Goal: Task Accomplishment & Management: Manage account settings

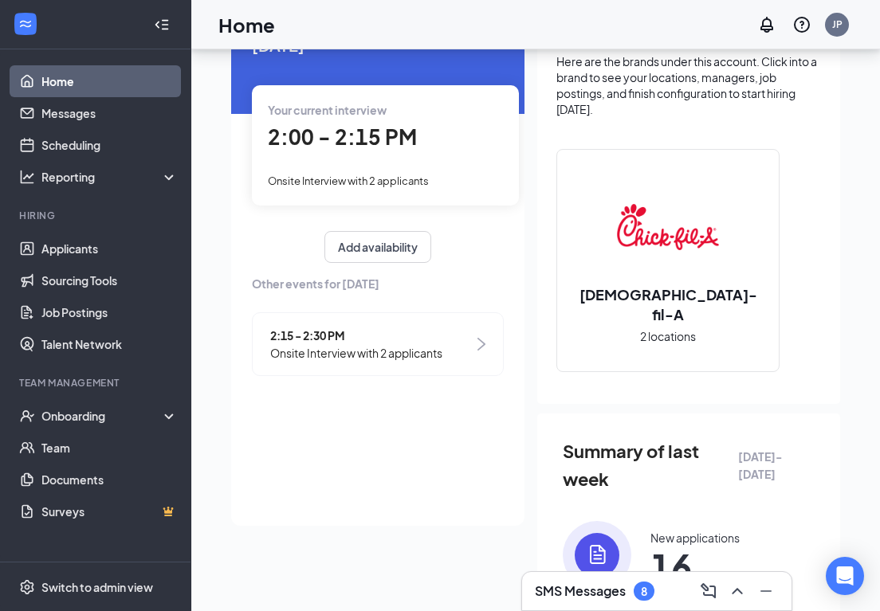
scroll to position [106, 0]
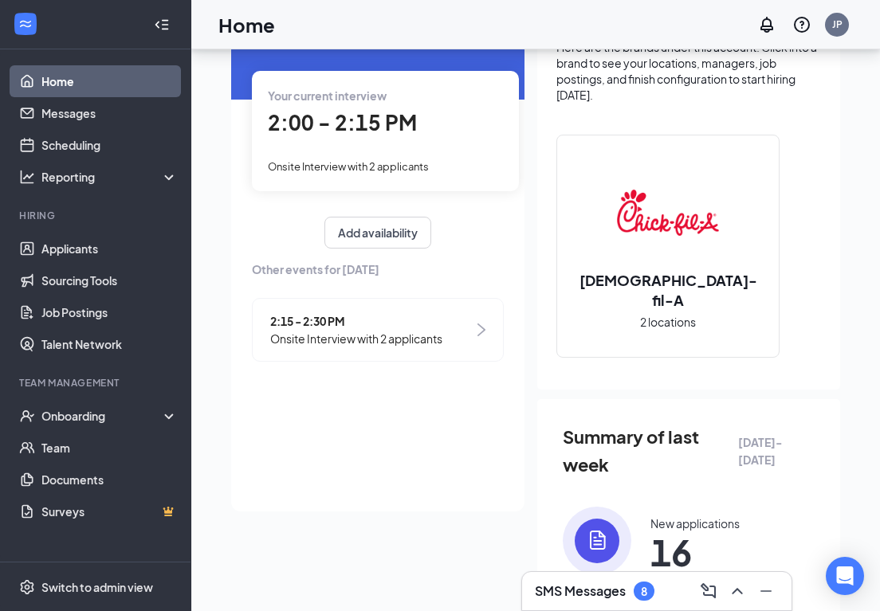
click at [458, 158] on div "Onsite Interview with 2 applicants" at bounding box center [385, 166] width 235 height 18
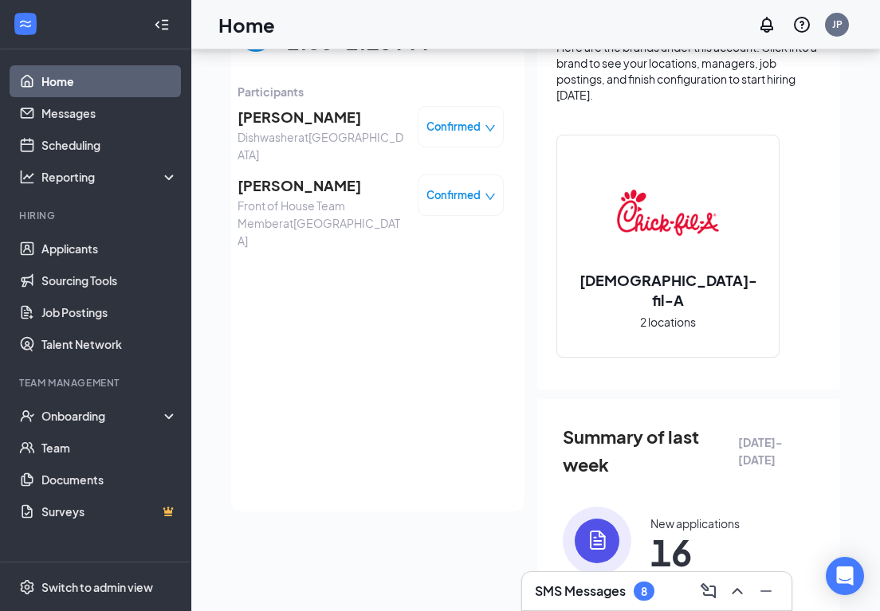
scroll to position [99, 0]
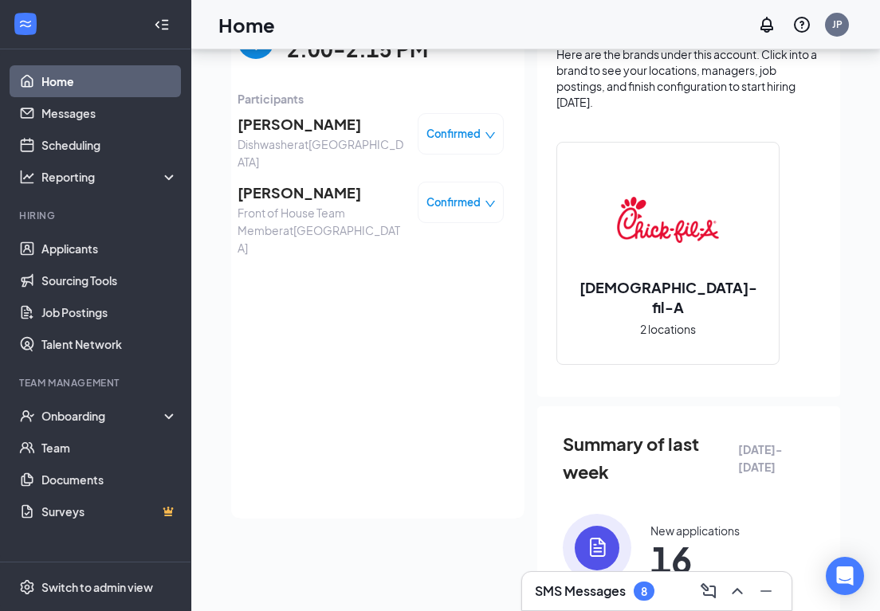
click at [355, 182] on span "[PERSON_NAME]" at bounding box center [320, 193] width 167 height 22
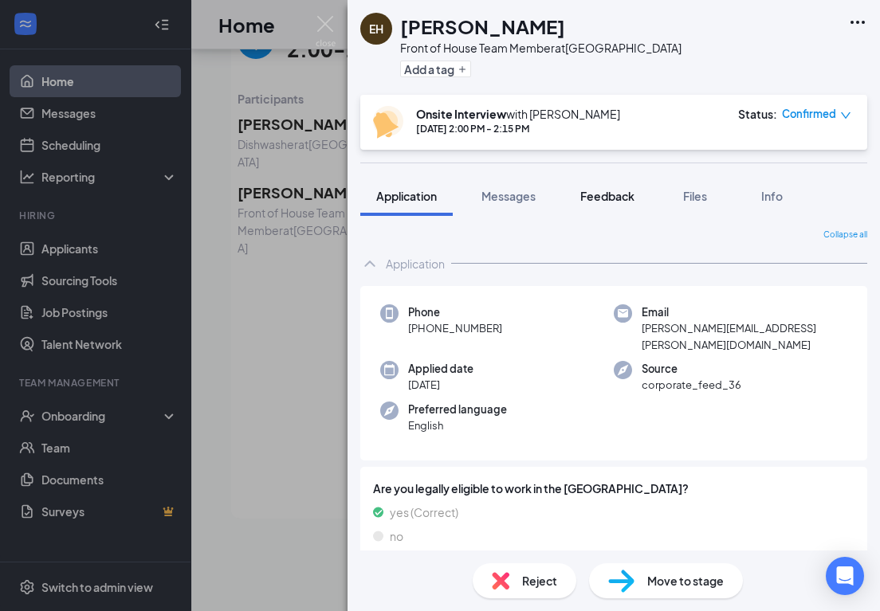
click at [602, 194] on span "Feedback" at bounding box center [607, 196] width 54 height 14
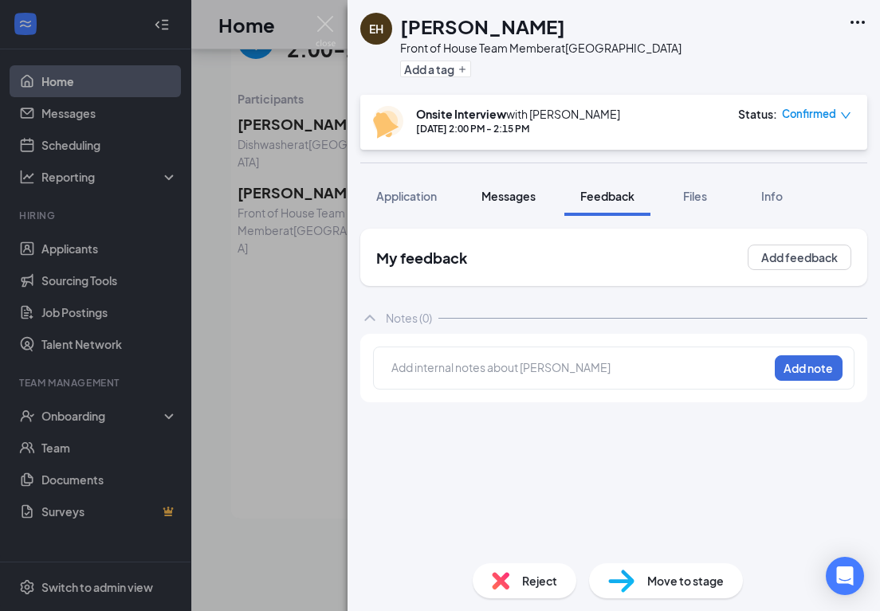
click at [500, 197] on span "Messages" at bounding box center [508, 196] width 54 height 14
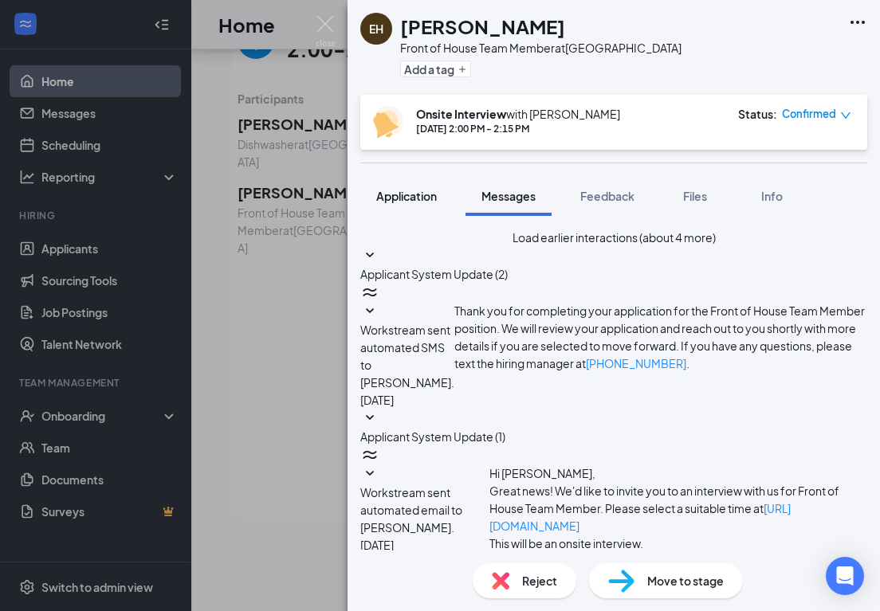
click at [394, 194] on span "Application" at bounding box center [406, 196] width 61 height 14
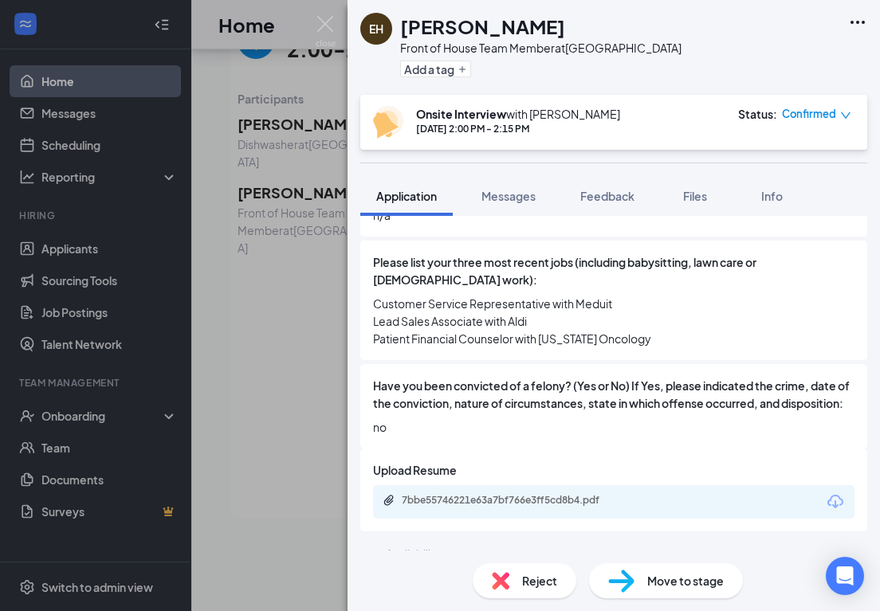
scroll to position [739, 0]
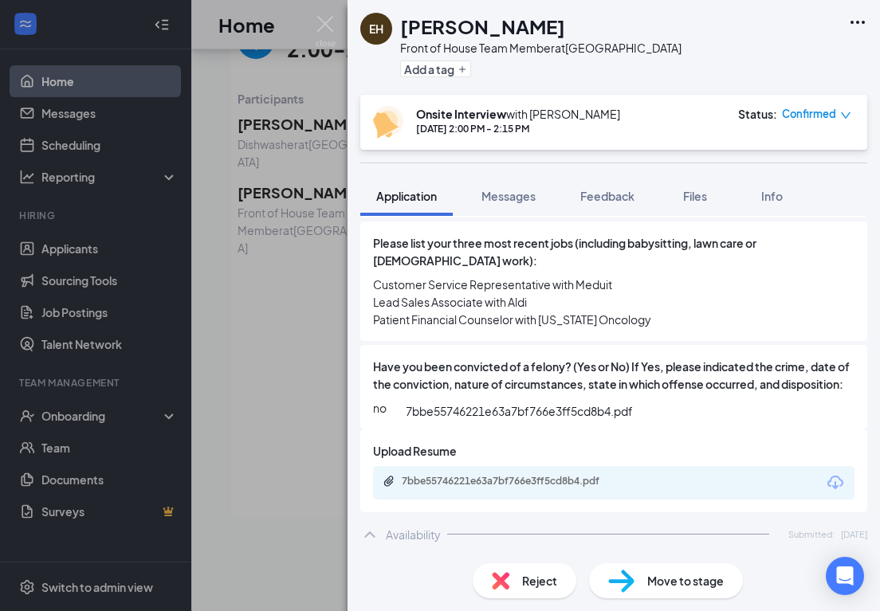
click at [506, 475] on div "7bbe55746221e63a7bf766e3ff5cd8b4.pdf" at bounding box center [513, 481] width 223 height 13
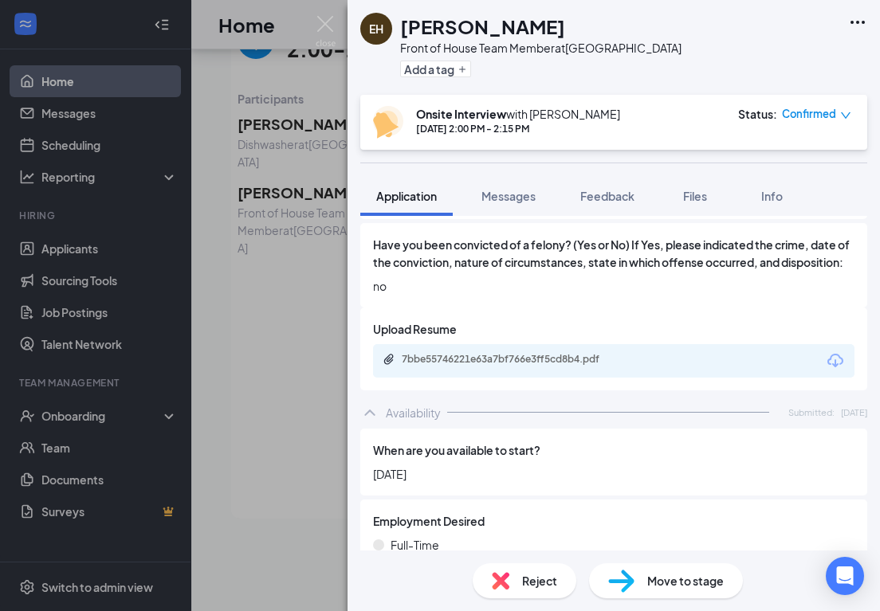
scroll to position [832, 0]
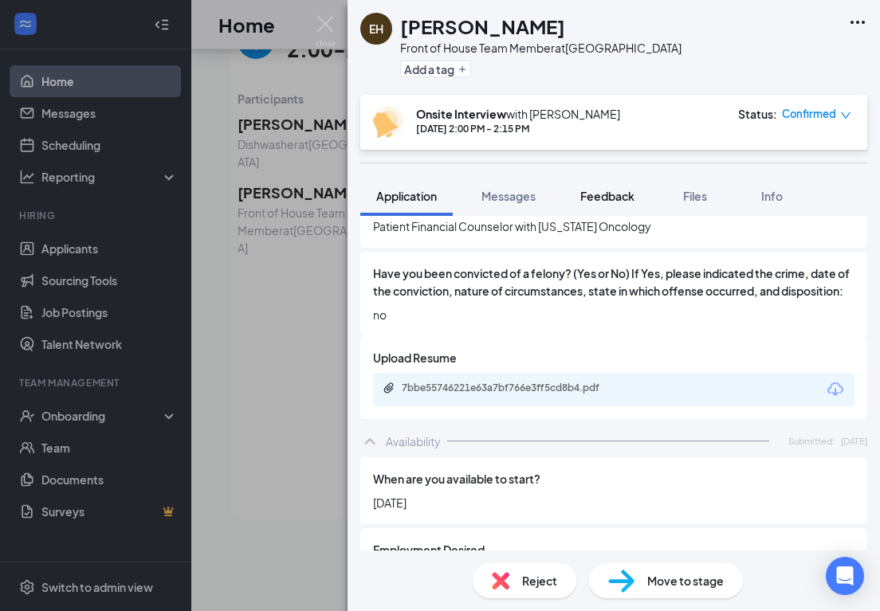
click at [608, 194] on span "Feedback" at bounding box center [607, 196] width 54 height 14
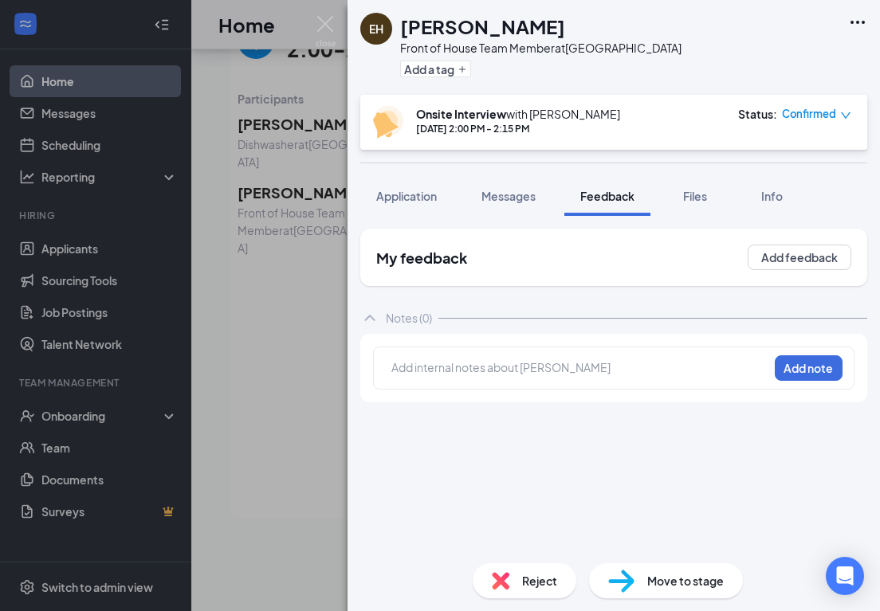
click at [497, 366] on div at bounding box center [579, 367] width 375 height 17
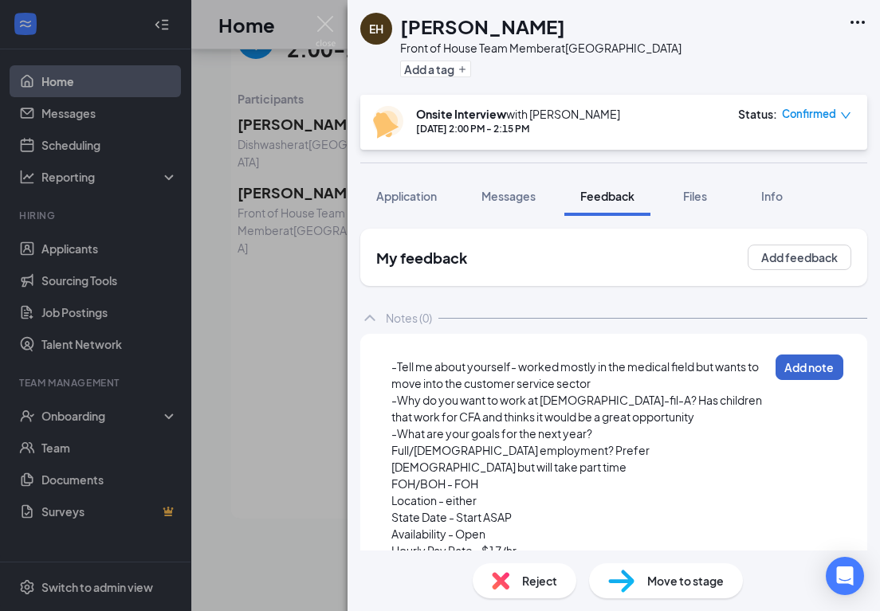
click at [811, 363] on button "Add note" at bounding box center [809, 368] width 68 height 26
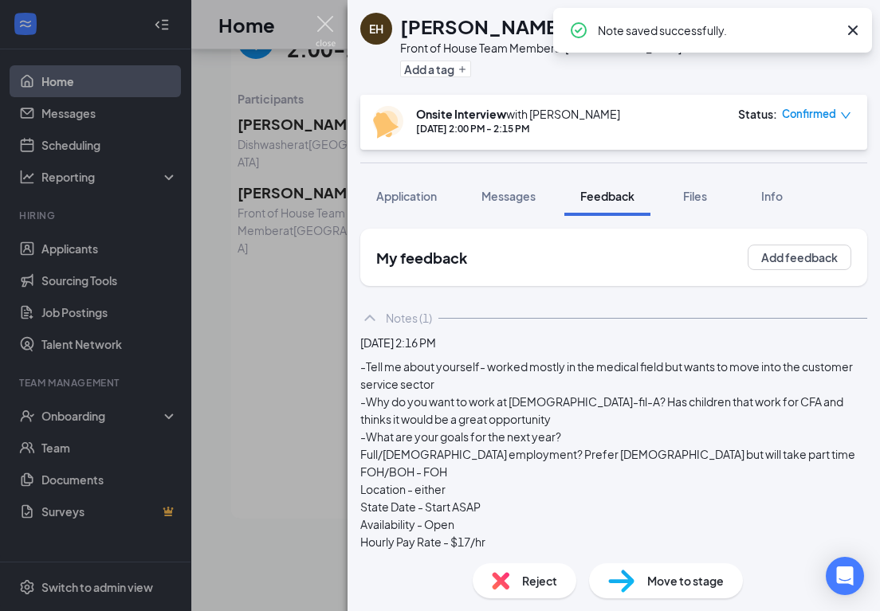
click at [327, 26] on img at bounding box center [326, 31] width 20 height 31
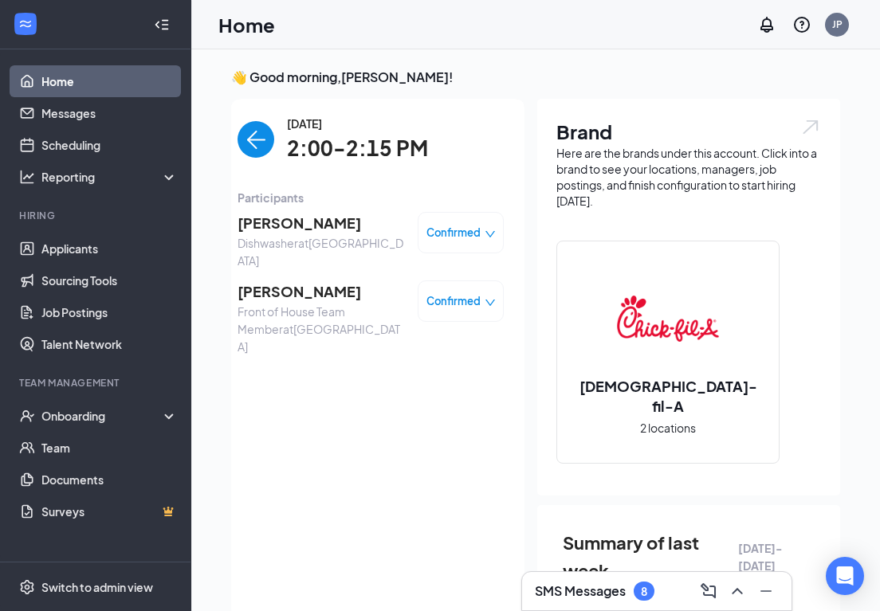
click at [285, 223] on span "[PERSON_NAME]" at bounding box center [320, 223] width 167 height 22
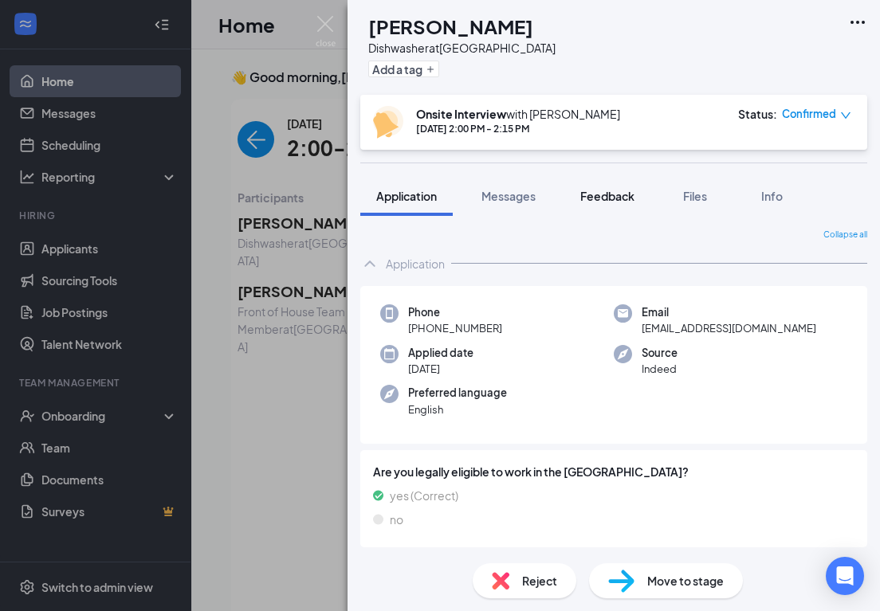
click at [619, 198] on span "Feedback" at bounding box center [607, 196] width 54 height 14
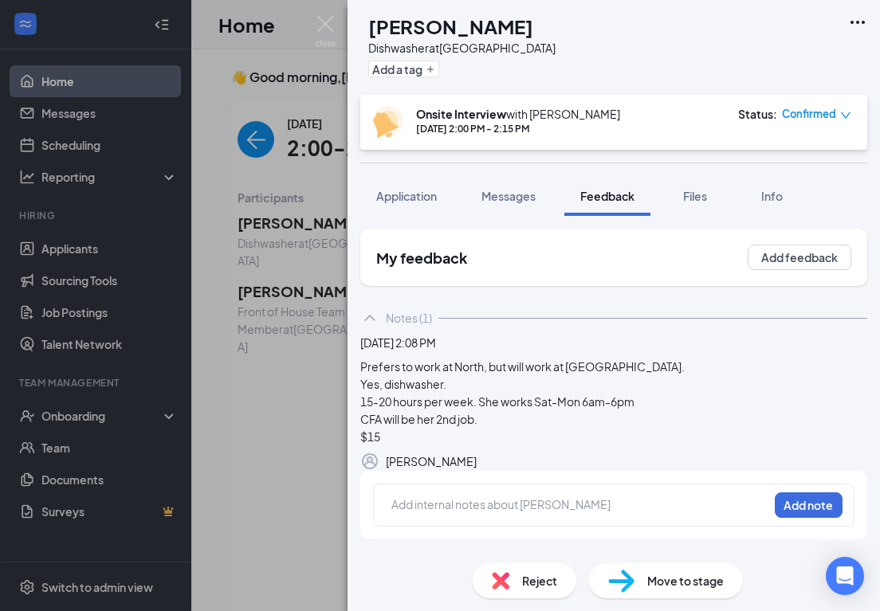
scroll to position [48, 0]
click at [285, 460] on div "[PERSON_NAME] Dishwasher at [GEOGRAPHIC_DATA] Add a tag Onsite Interview with […" at bounding box center [440, 305] width 880 height 611
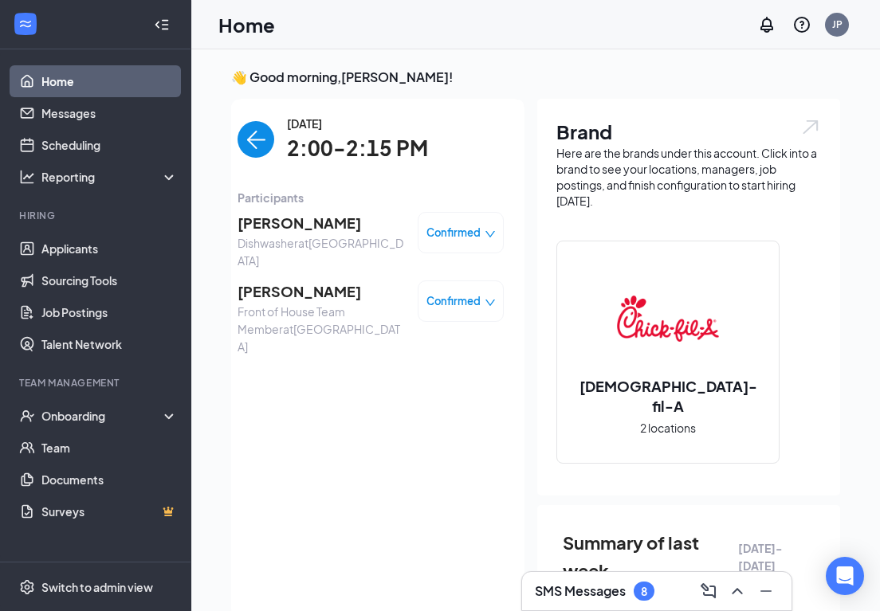
click at [255, 148] on img "back-button" at bounding box center [255, 139] width 37 height 37
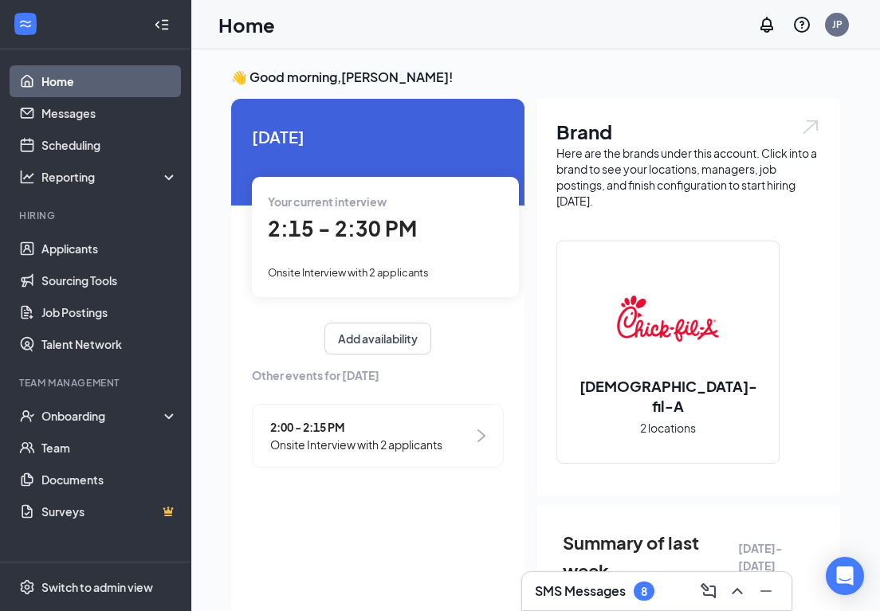
click at [387, 425] on span "2:00 - 2:15 PM" at bounding box center [356, 427] width 172 height 18
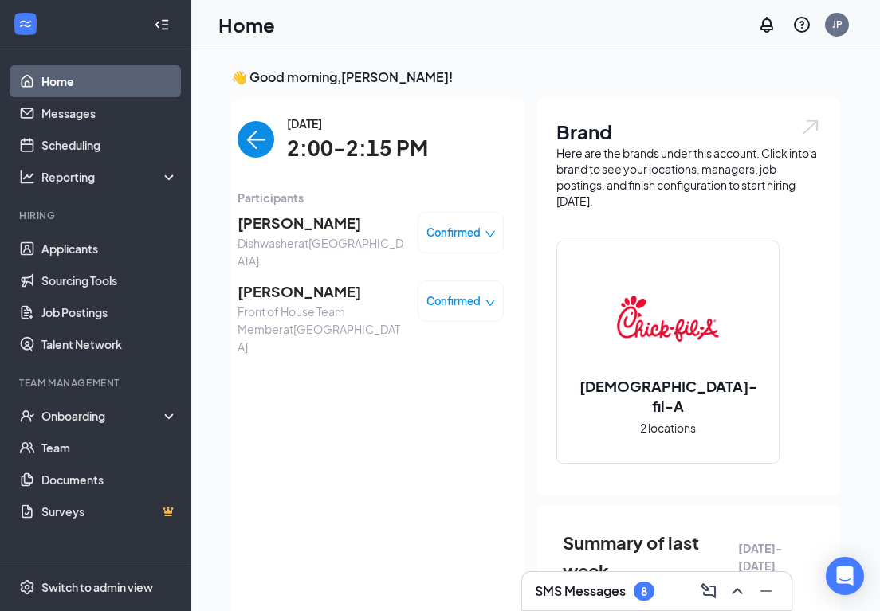
scroll to position [6, 0]
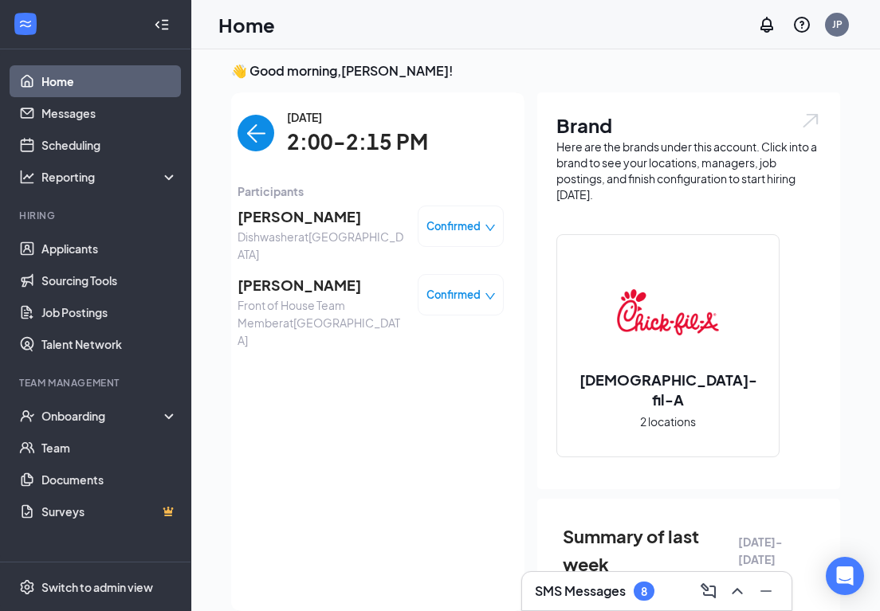
click at [312, 219] on span "[PERSON_NAME]" at bounding box center [320, 217] width 167 height 22
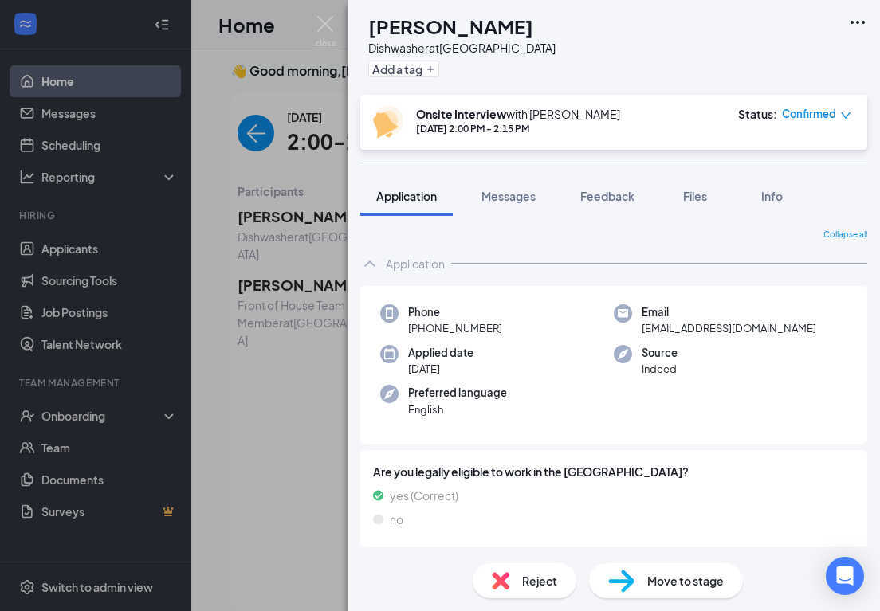
scroll to position [74, 0]
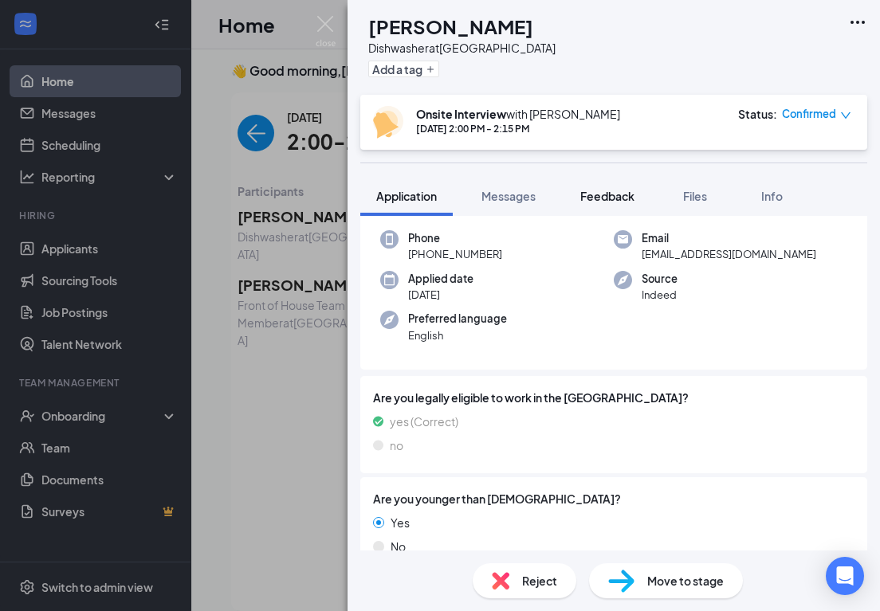
click at [624, 196] on span "Feedback" at bounding box center [607, 196] width 54 height 14
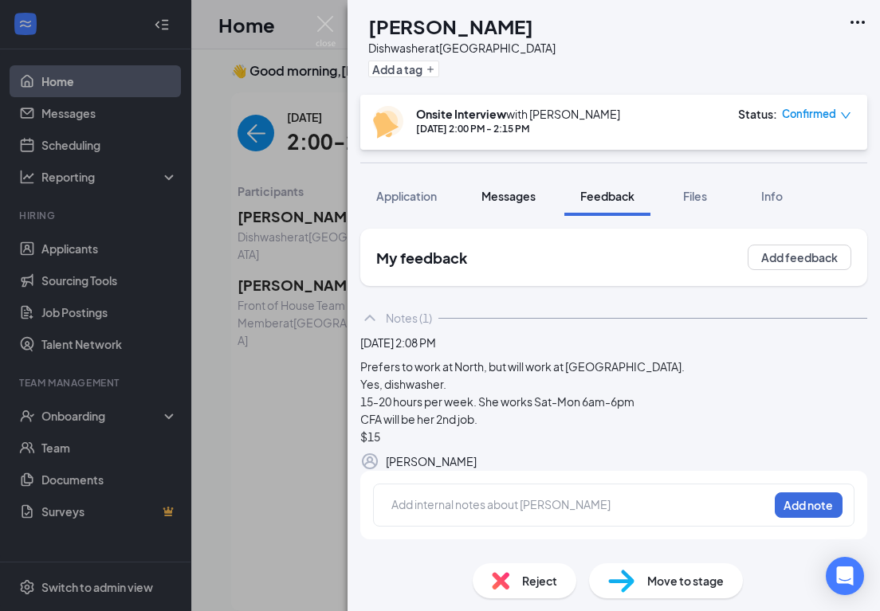
click at [508, 192] on span "Messages" at bounding box center [508, 196] width 54 height 14
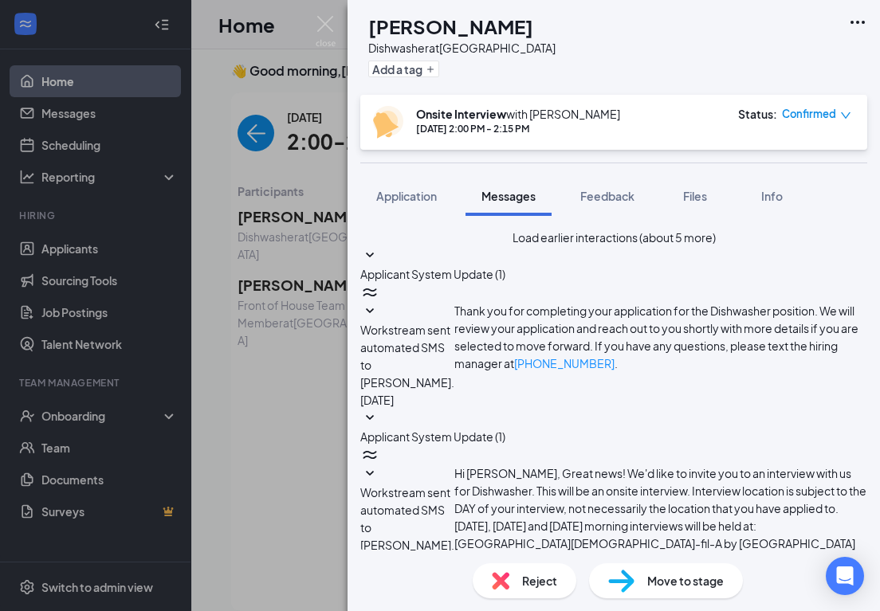
scroll to position [555, 0]
click at [400, 201] on span "Application" at bounding box center [406, 196] width 61 height 14
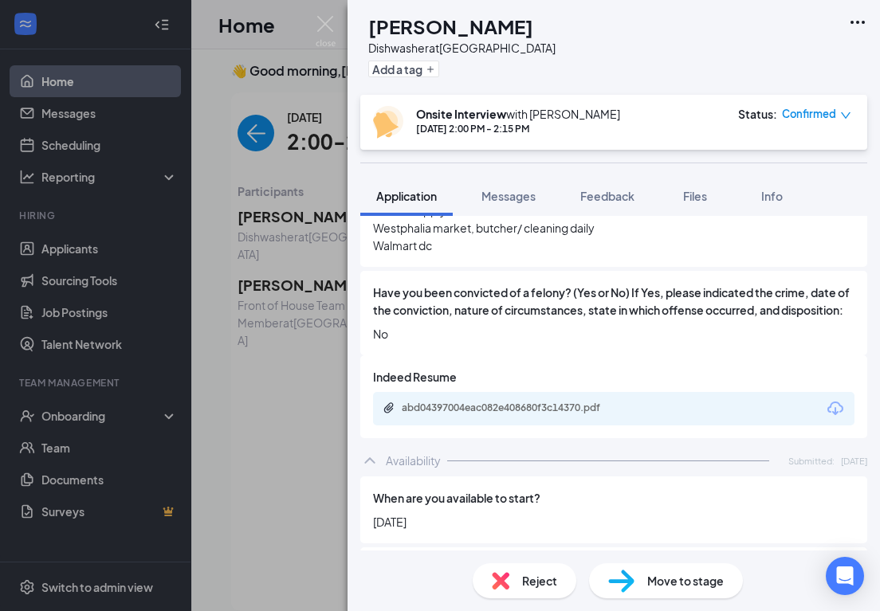
scroll to position [826, 0]
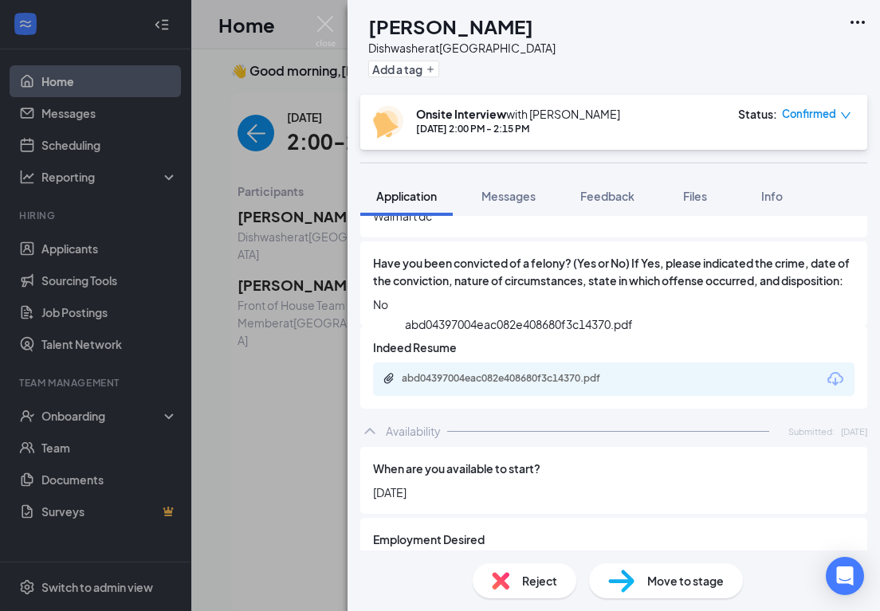
click at [560, 372] on div "abd04397004eac082e408680f3c14370.pdf" at bounding box center [513, 378] width 223 height 13
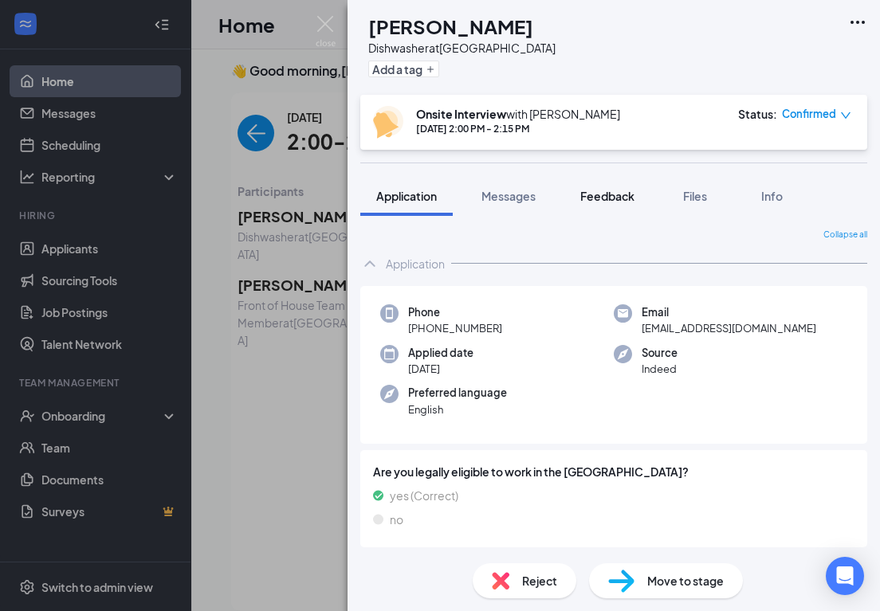
scroll to position [0, 0]
click at [605, 193] on span "Feedback" at bounding box center [607, 196] width 54 height 14
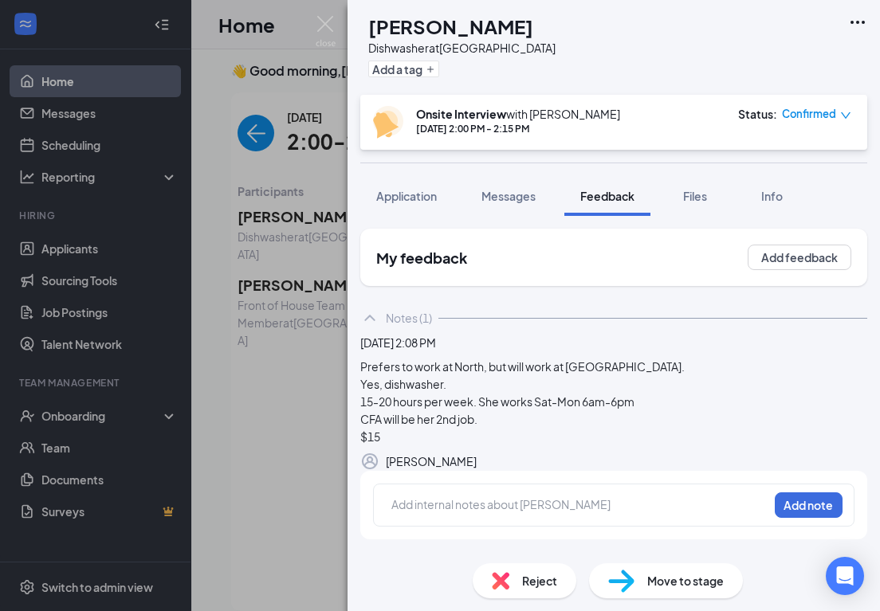
scroll to position [48, 0]
click at [446, 513] on div at bounding box center [579, 505] width 375 height 17
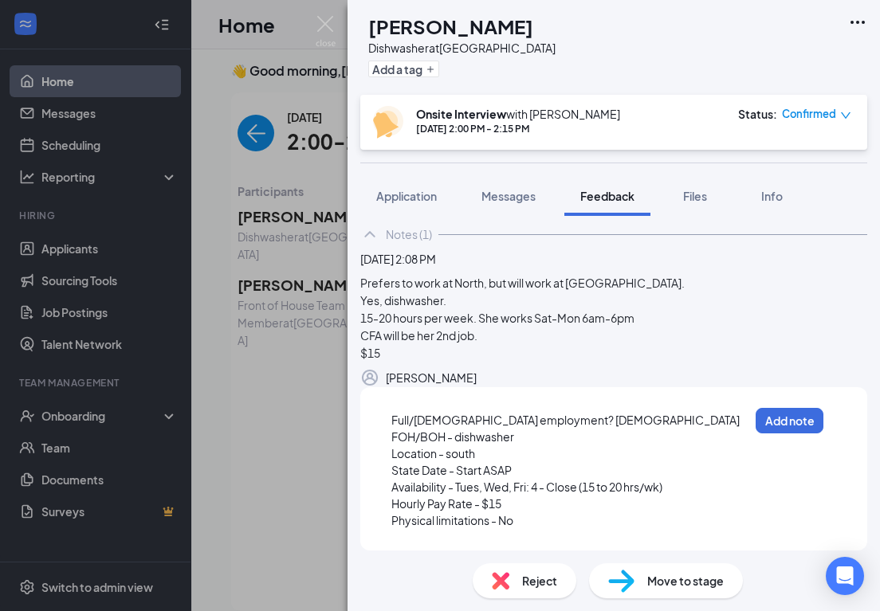
scroll to position [144, 0]
click at [807, 425] on button "Add note" at bounding box center [790, 421] width 68 height 26
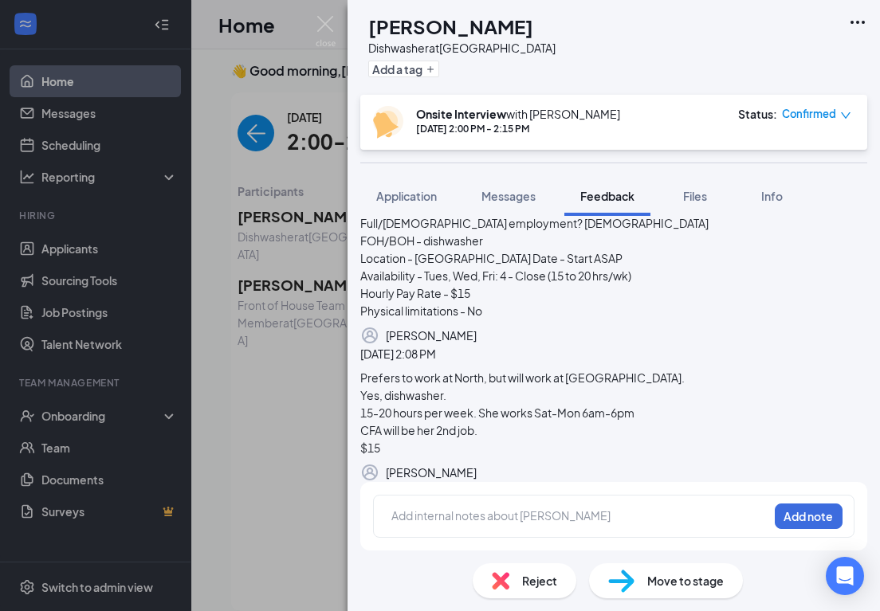
scroll to position [253, 0]
click at [401, 190] on span "Application" at bounding box center [406, 196] width 61 height 14
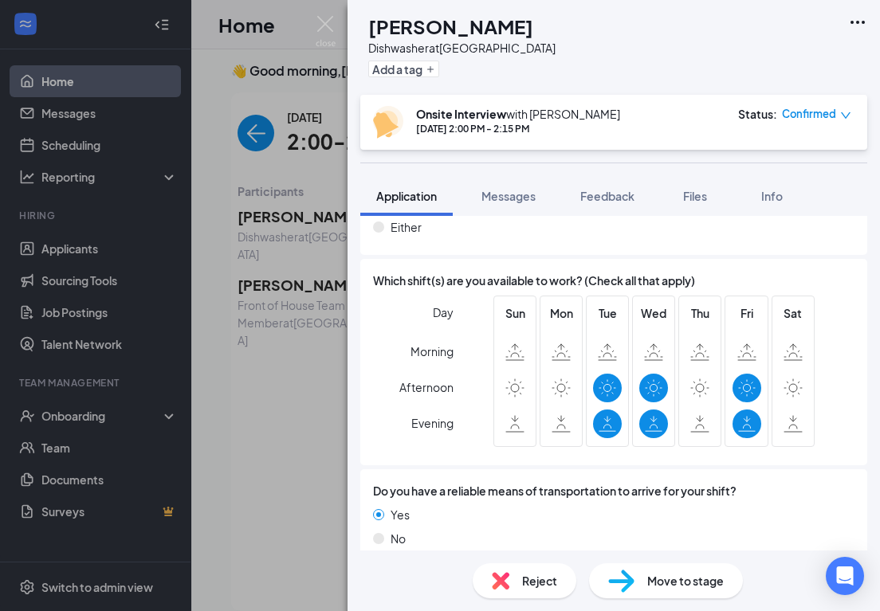
scroll to position [1203, 0]
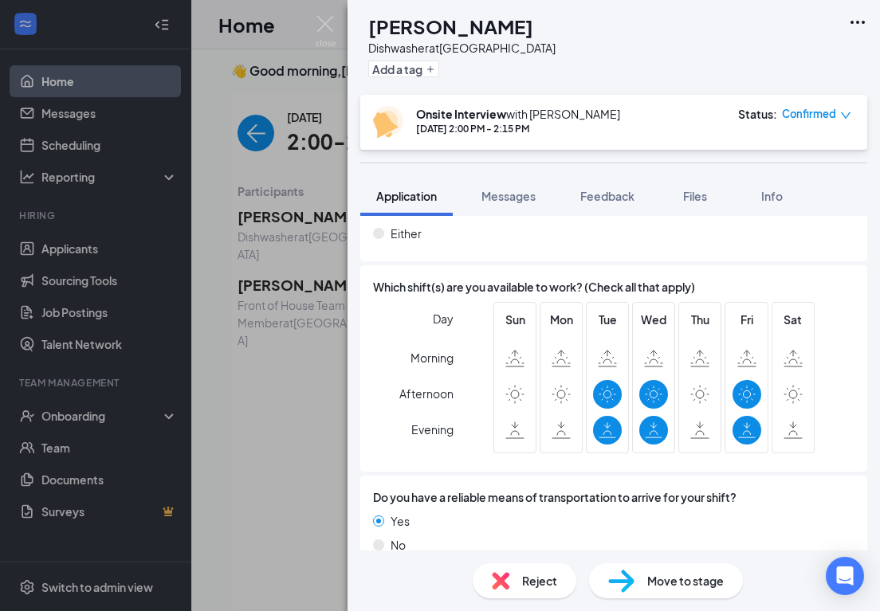
click at [816, 116] on span "Confirmed" at bounding box center [809, 114] width 54 height 16
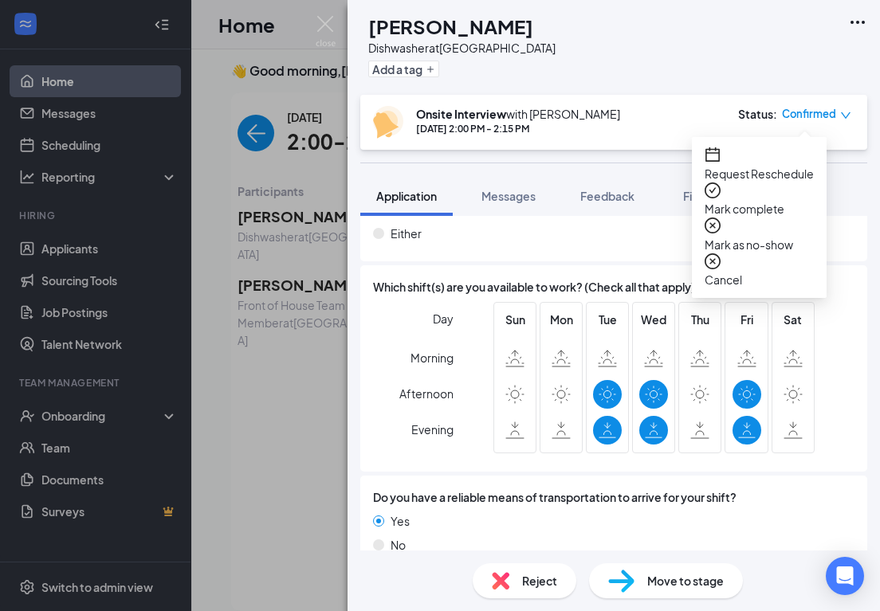
click at [777, 165] on span "Request Reschedule" at bounding box center [759, 174] width 109 height 18
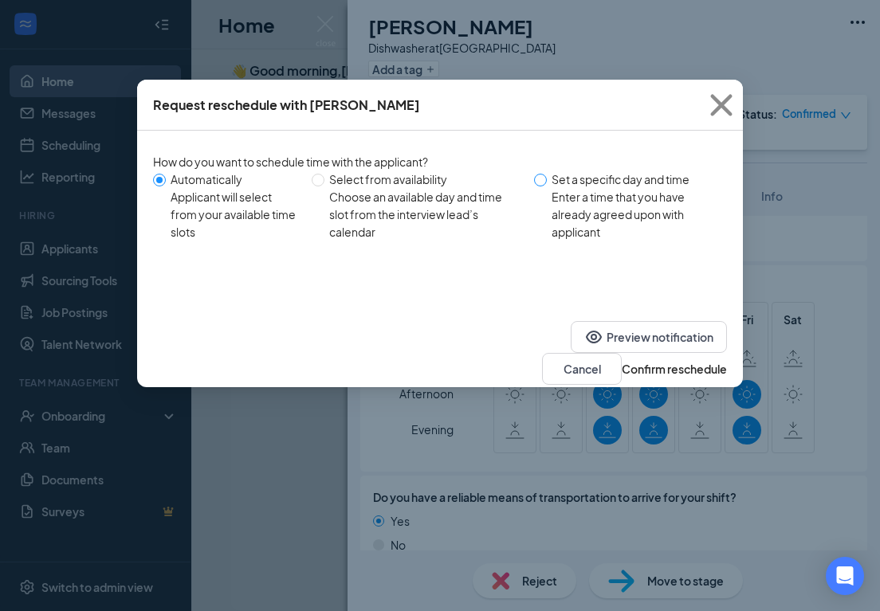
click at [544, 178] on input "Set a specific day and time Enter a time that you have already agreed upon with…" at bounding box center [540, 180] width 13 height 13
radio input "true"
radio input "false"
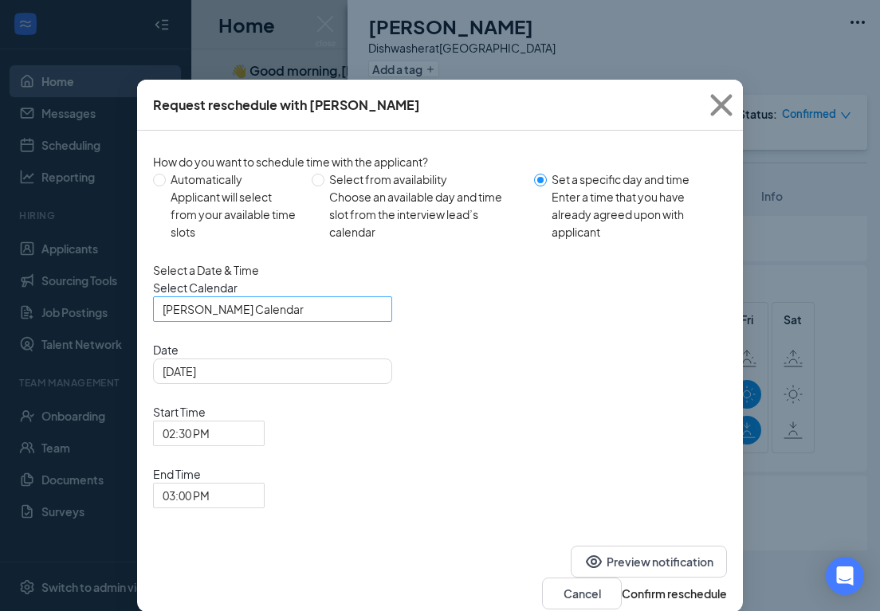
click at [367, 321] on span "[PERSON_NAME] Calendar" at bounding box center [273, 309] width 220 height 24
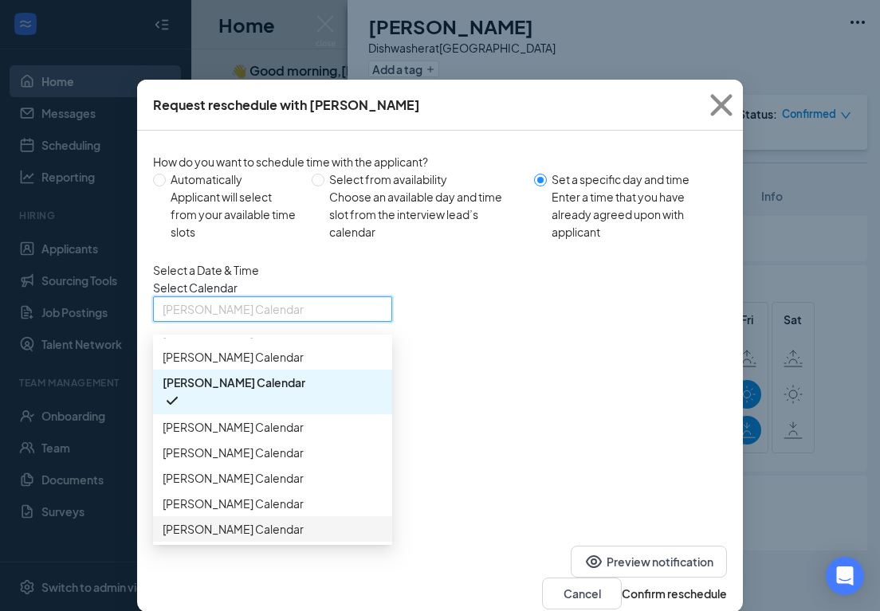
scroll to position [164, 0]
click at [276, 538] on span "[PERSON_NAME] Calendar" at bounding box center [233, 529] width 141 height 18
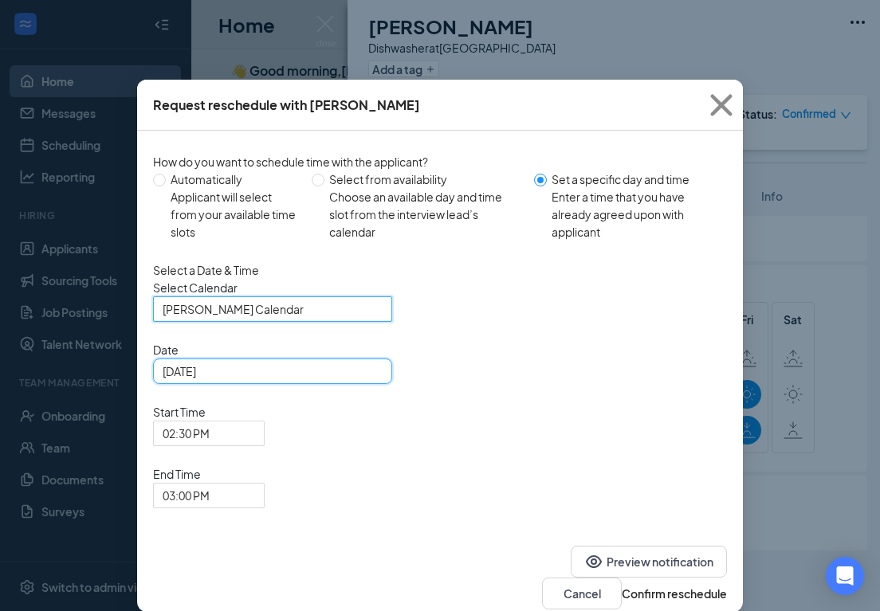
click at [325, 380] on input "[DATE]" at bounding box center [271, 372] width 217 height 18
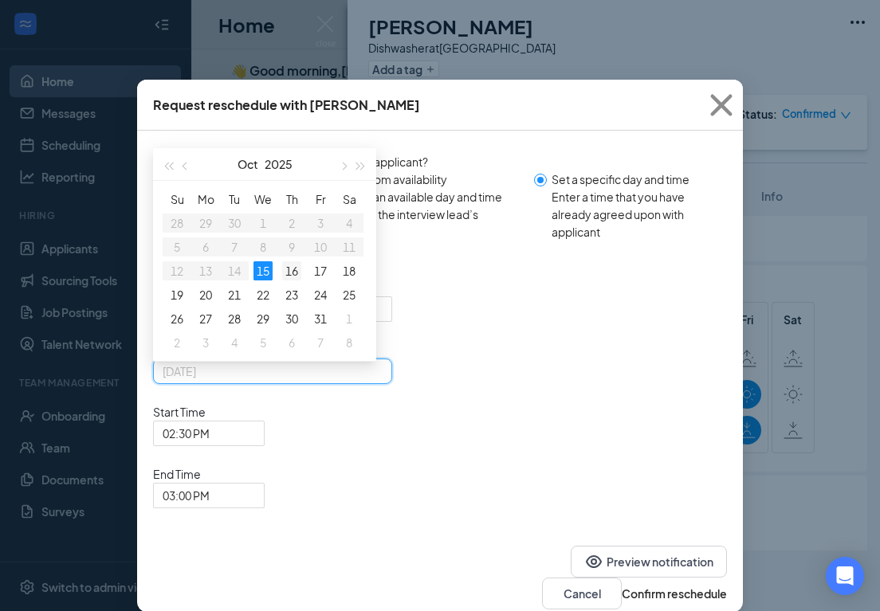
type input "[DATE]"
click at [294, 281] on div "16" at bounding box center [291, 270] width 19 height 19
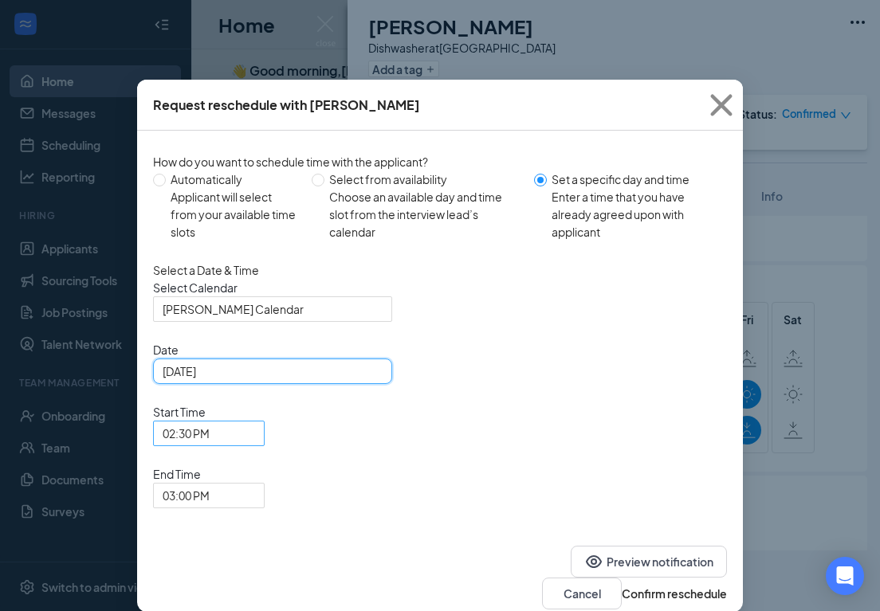
click at [241, 422] on span "02:30 PM" at bounding box center [202, 443] width 78 height 43
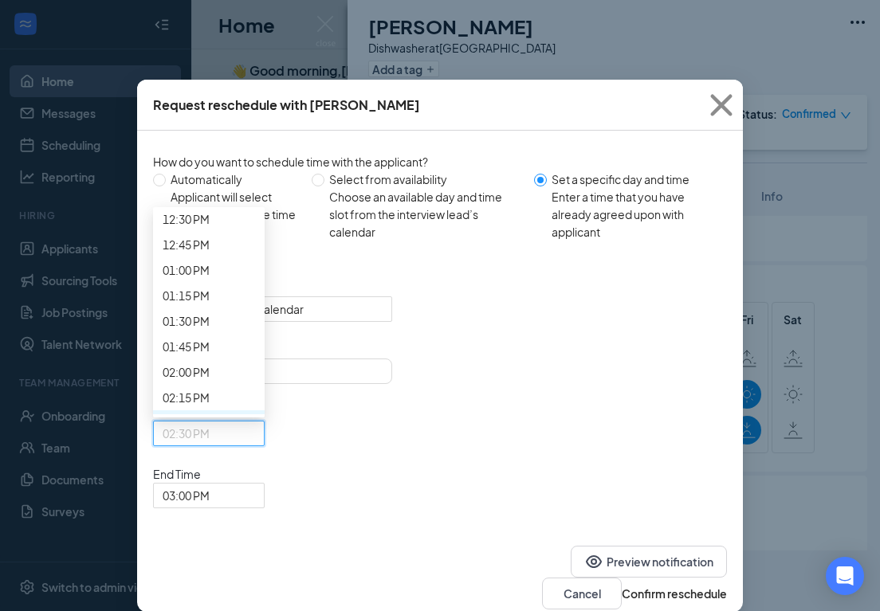
scroll to position [1269, 0]
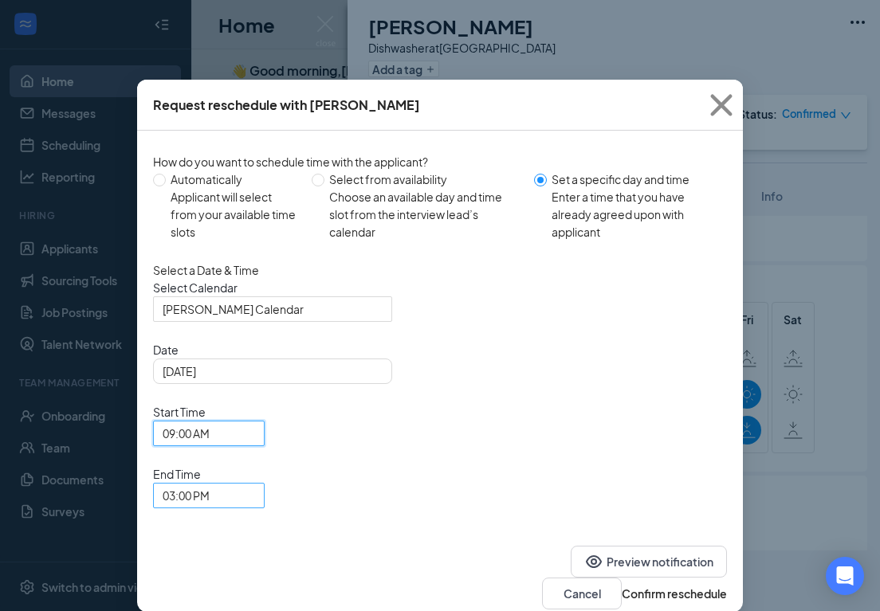
click at [210, 484] on span "03:00 PM" at bounding box center [186, 496] width 47 height 24
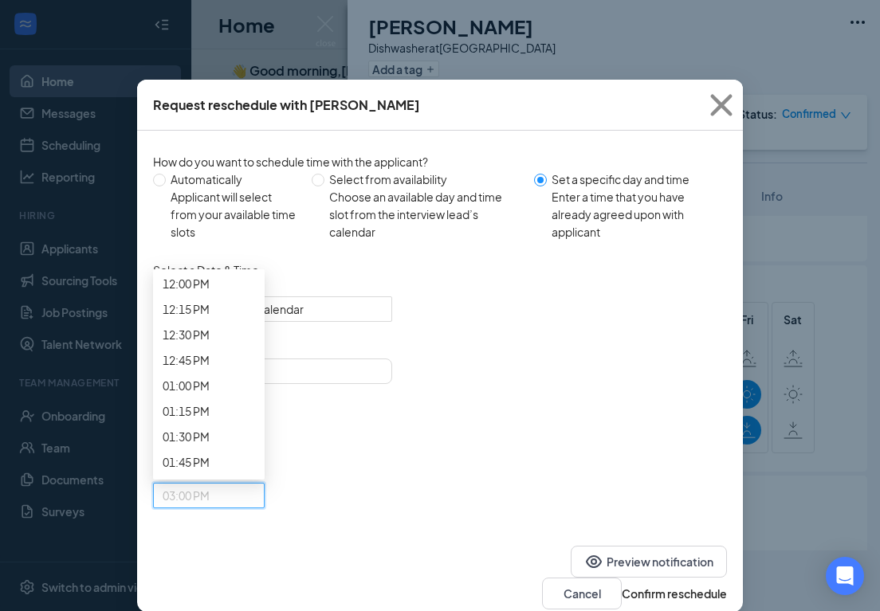
scroll to position [1231, 0]
click at [255, 32] on span "09:30 AM" at bounding box center [209, 23] width 92 height 18
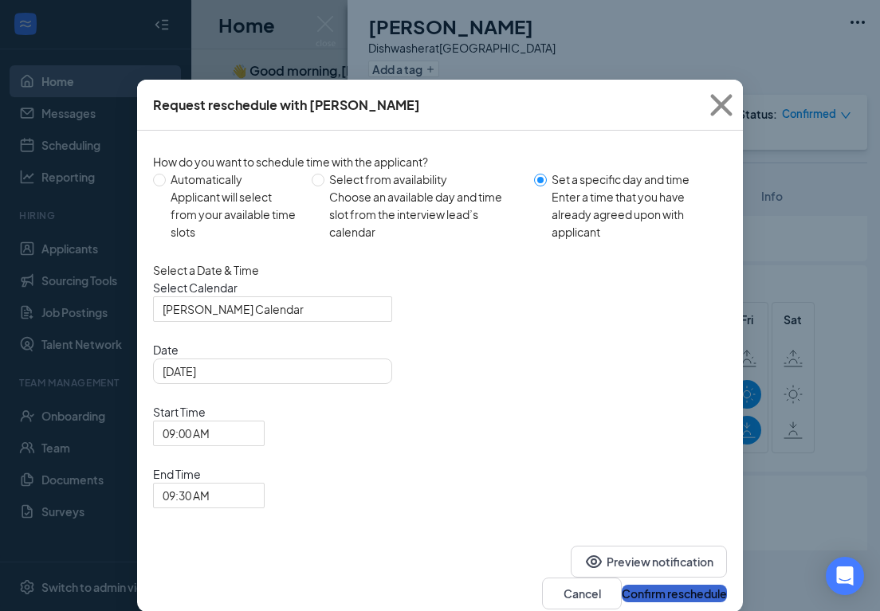
click at [654, 585] on button "Confirm reschedule" at bounding box center [674, 594] width 105 height 18
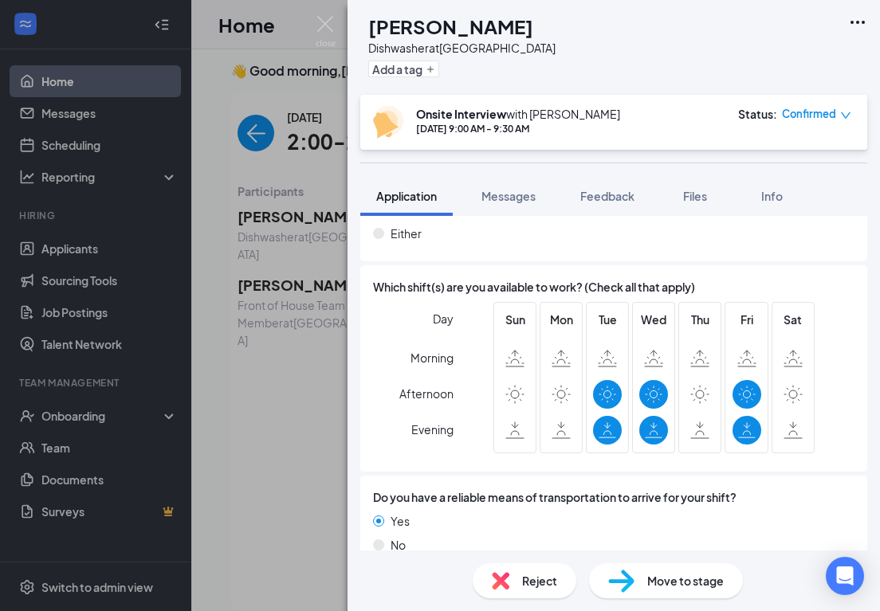
click at [323, 14] on div "[PERSON_NAME] Dishwasher at [GEOGRAPHIC_DATA] Add a tag Onsite Interview with […" at bounding box center [440, 305] width 880 height 611
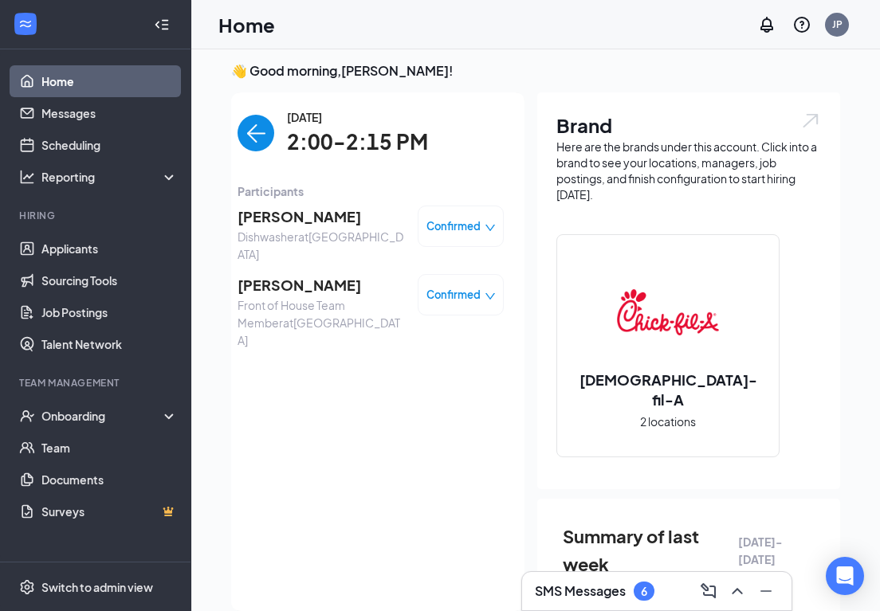
click at [262, 137] on img "back-button" at bounding box center [255, 133] width 37 height 37
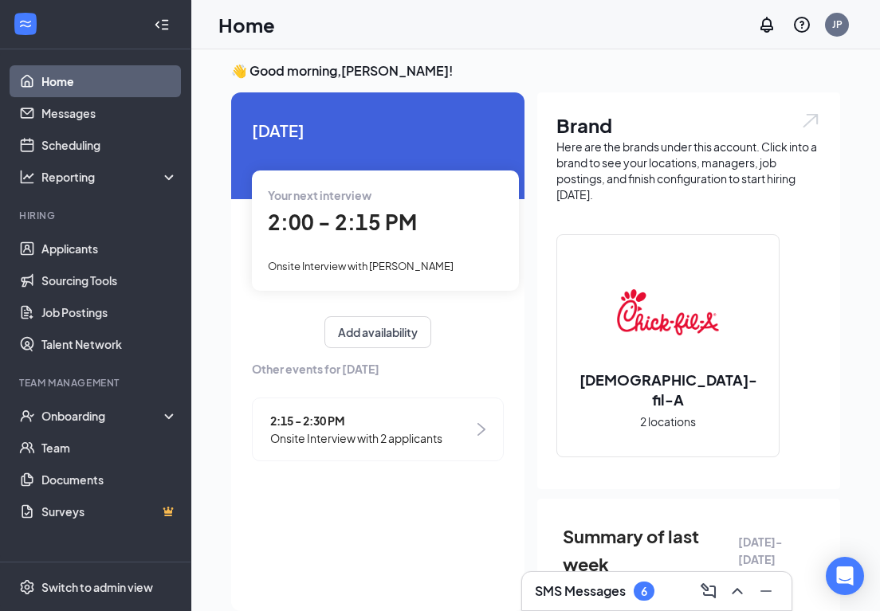
click at [439, 432] on span "Onsite Interview with 2 applicants" at bounding box center [356, 439] width 172 height 18
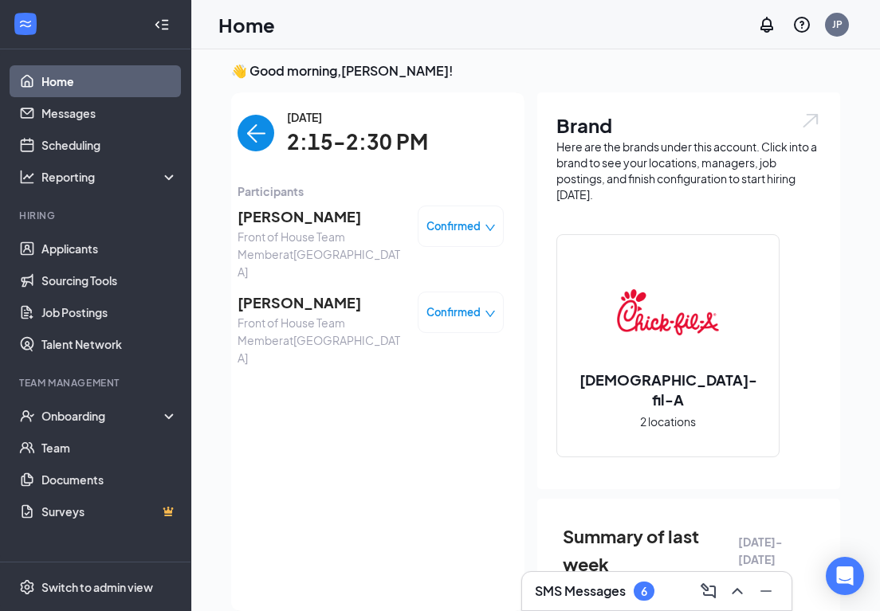
click at [380, 292] on span "[PERSON_NAME]" at bounding box center [320, 303] width 167 height 22
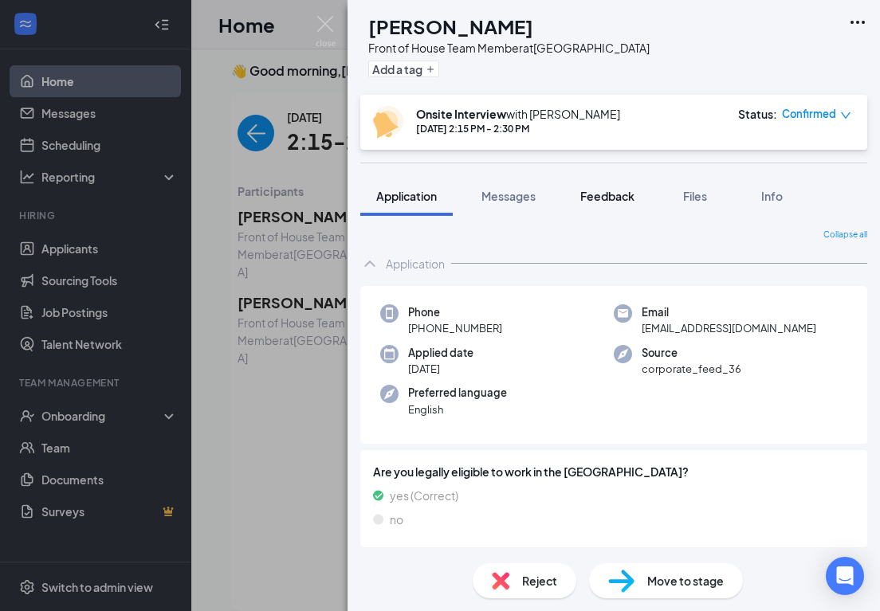
click at [638, 201] on button "Feedback" at bounding box center [607, 196] width 86 height 40
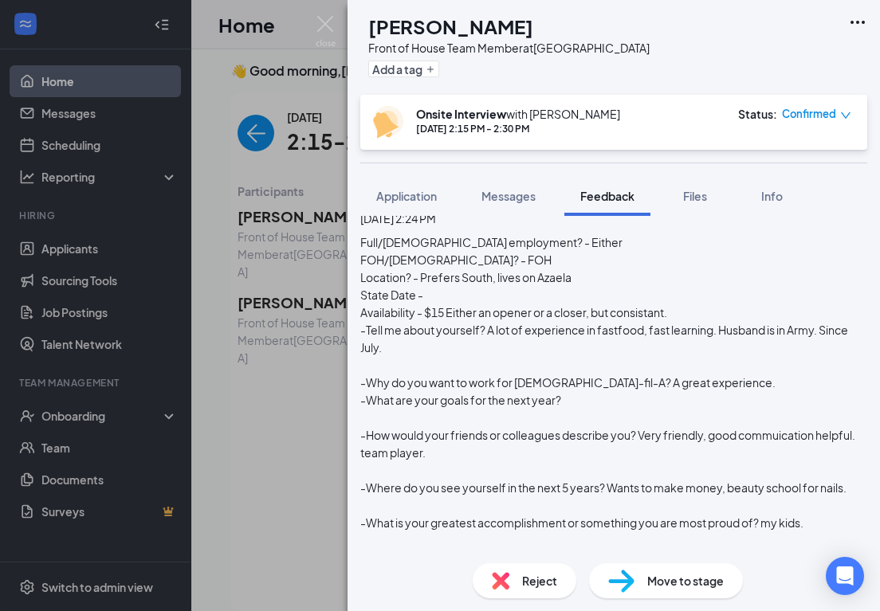
scroll to position [113, 0]
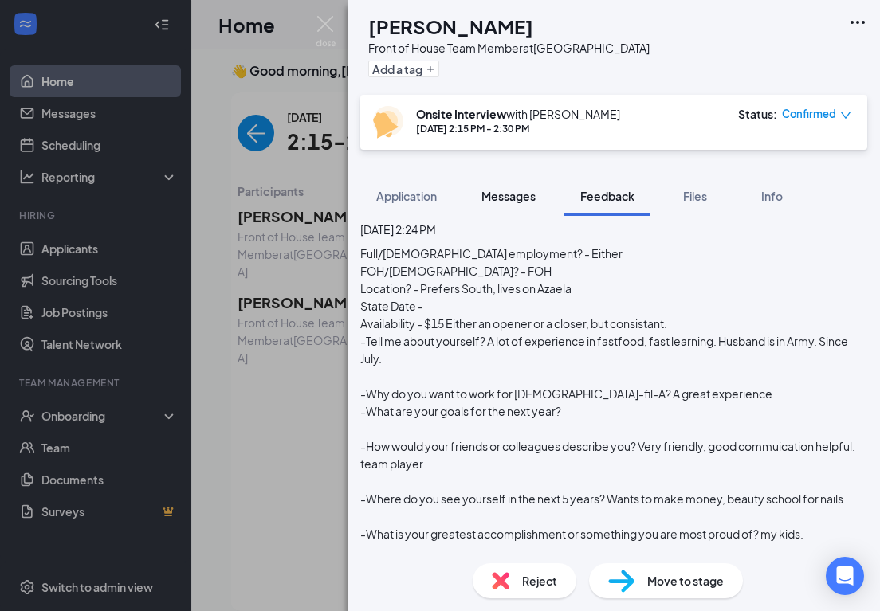
click at [514, 196] on span "Messages" at bounding box center [508, 196] width 54 height 14
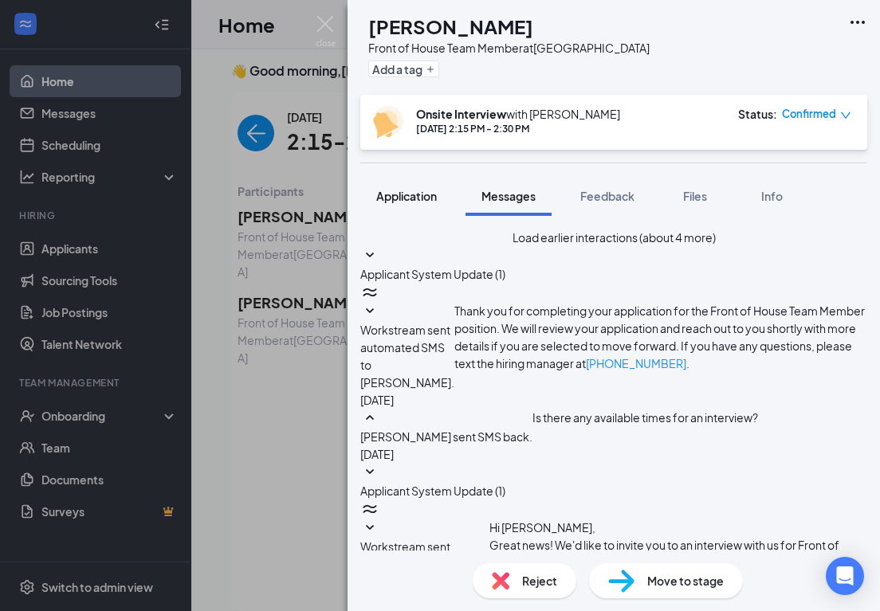
scroll to position [567, 0]
click at [383, 198] on span "Application" at bounding box center [406, 196] width 61 height 14
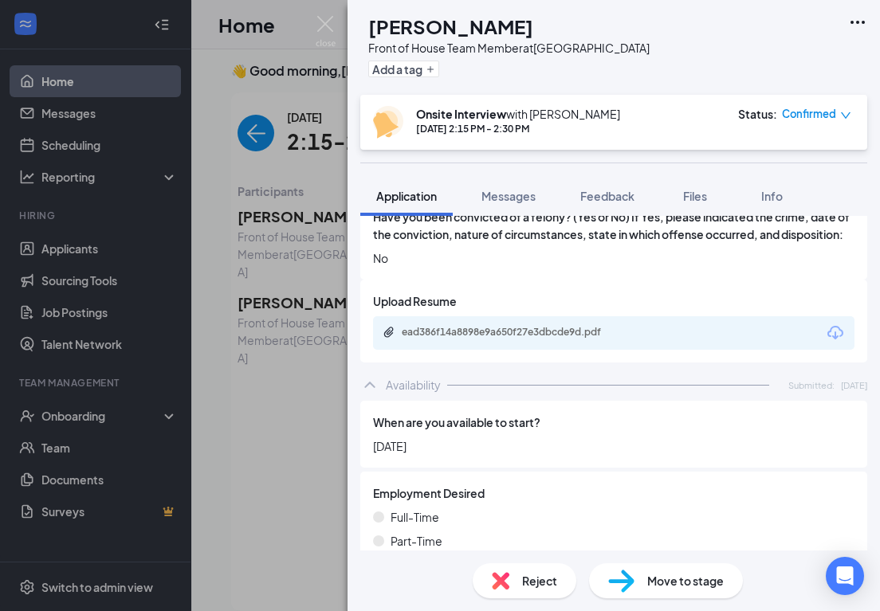
scroll to position [866, 0]
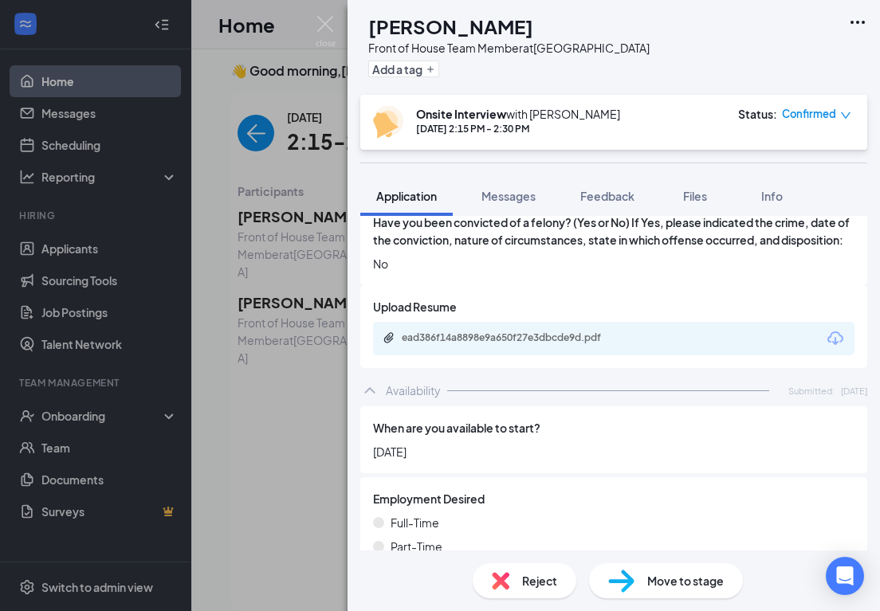
click at [515, 332] on div "ead386f14a8898e9a650f27e3dbcde9d.pdf" at bounding box center [513, 338] width 223 height 13
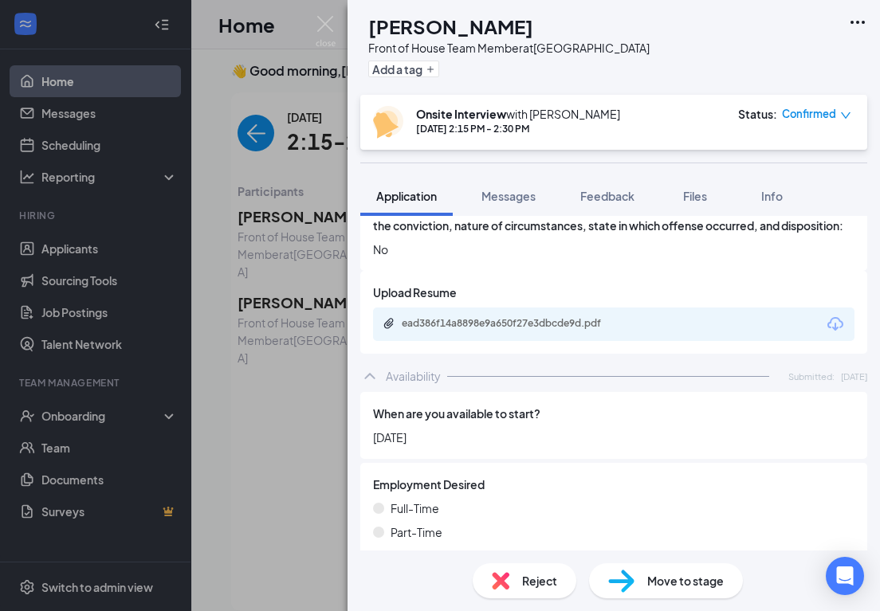
scroll to position [903, 0]
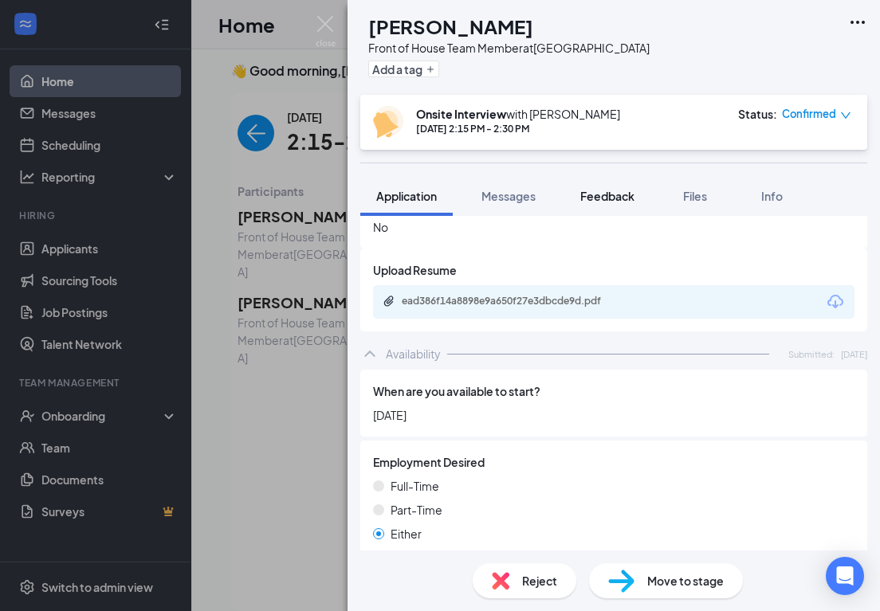
click at [625, 201] on span "Feedback" at bounding box center [607, 196] width 54 height 14
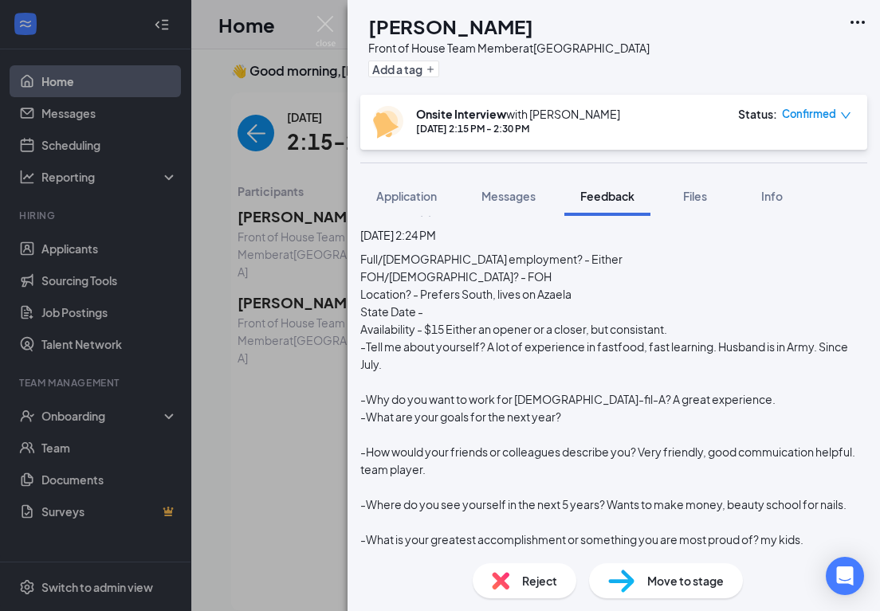
scroll to position [77, 0]
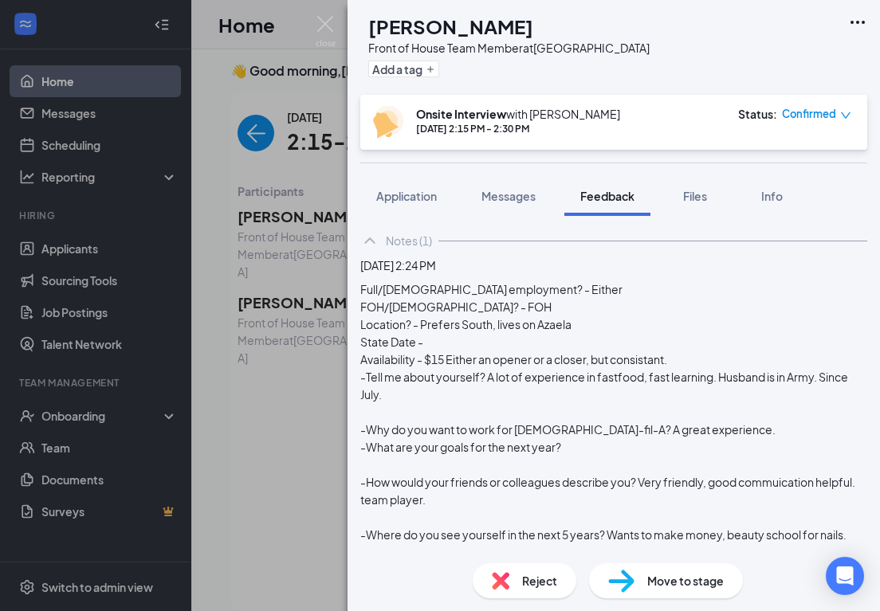
click at [825, 115] on span "Confirmed" at bounding box center [809, 114] width 54 height 16
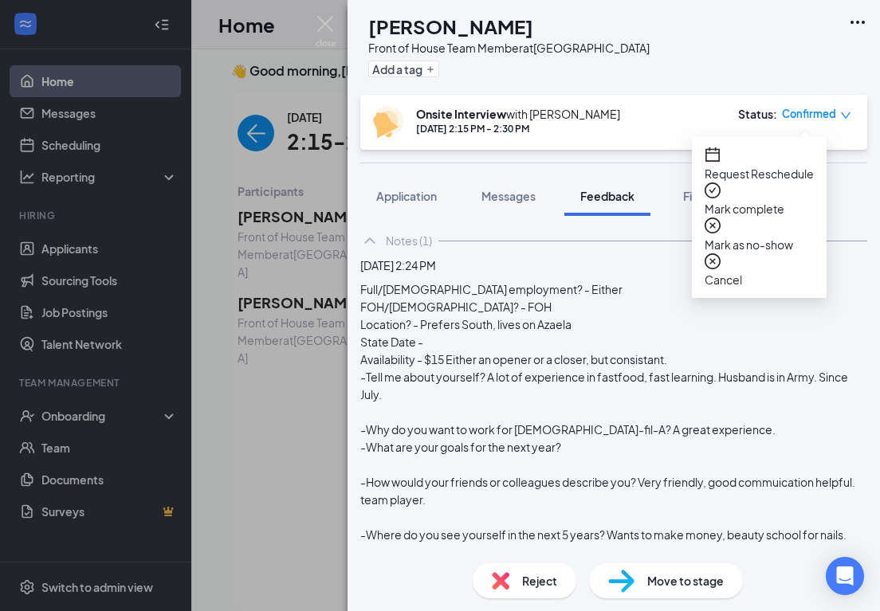
click at [801, 165] on span "Request Reschedule" at bounding box center [759, 174] width 109 height 18
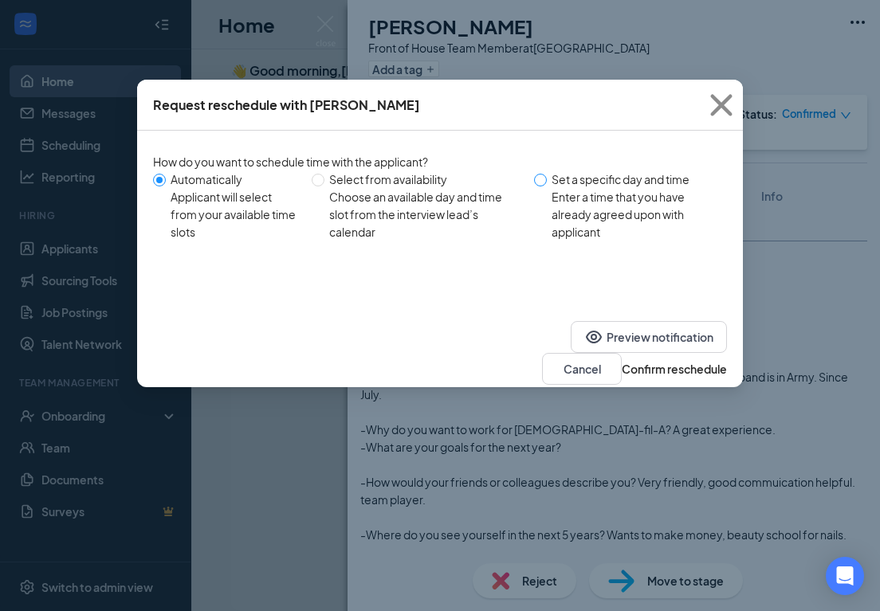
click at [539, 179] on input "Set a specific day and time Enter a time that you have already agreed upon with…" at bounding box center [540, 180] width 13 height 13
radio input "true"
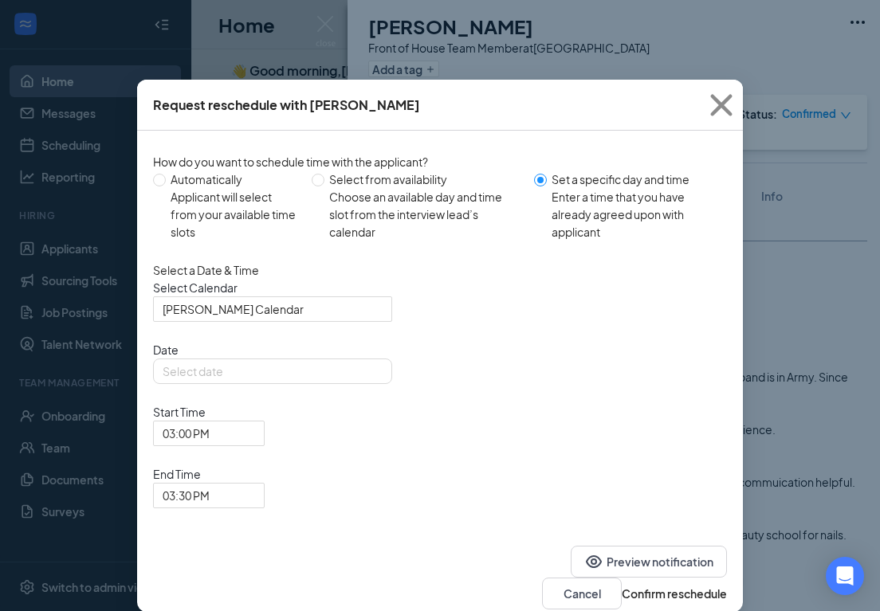
radio input "false"
click at [359, 329] on span "[PERSON_NAME] Calendar" at bounding box center [266, 318] width 206 height 43
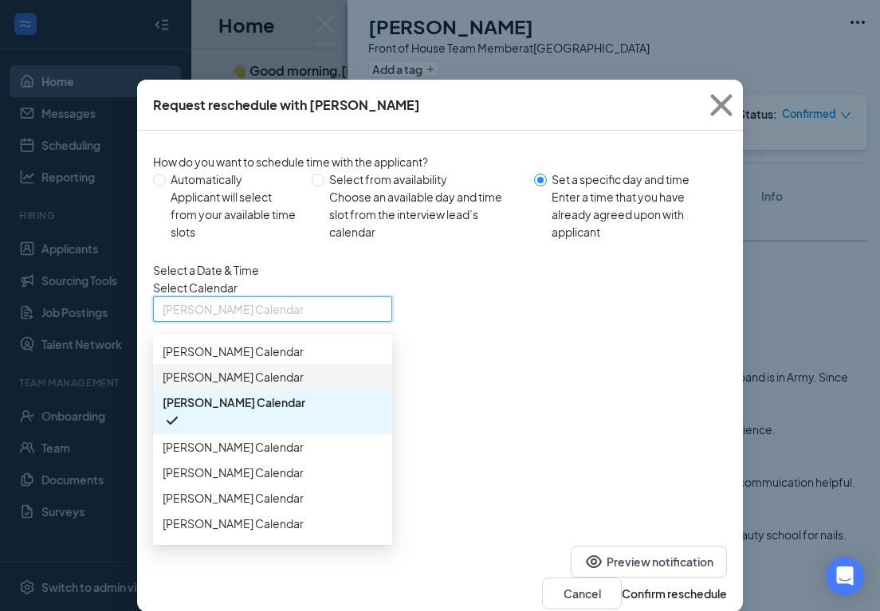
scroll to position [65, 0]
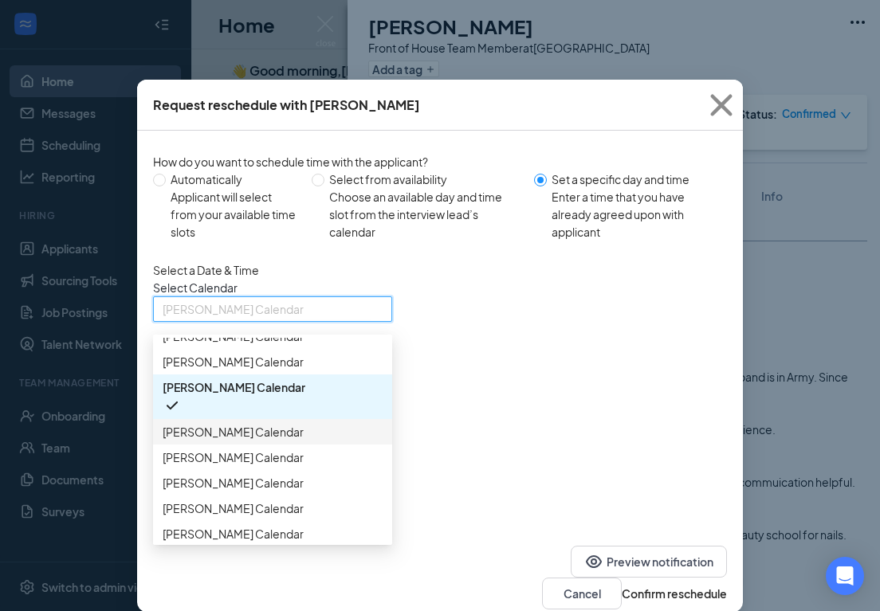
click at [284, 441] on span "[PERSON_NAME] Calendar" at bounding box center [233, 432] width 141 height 18
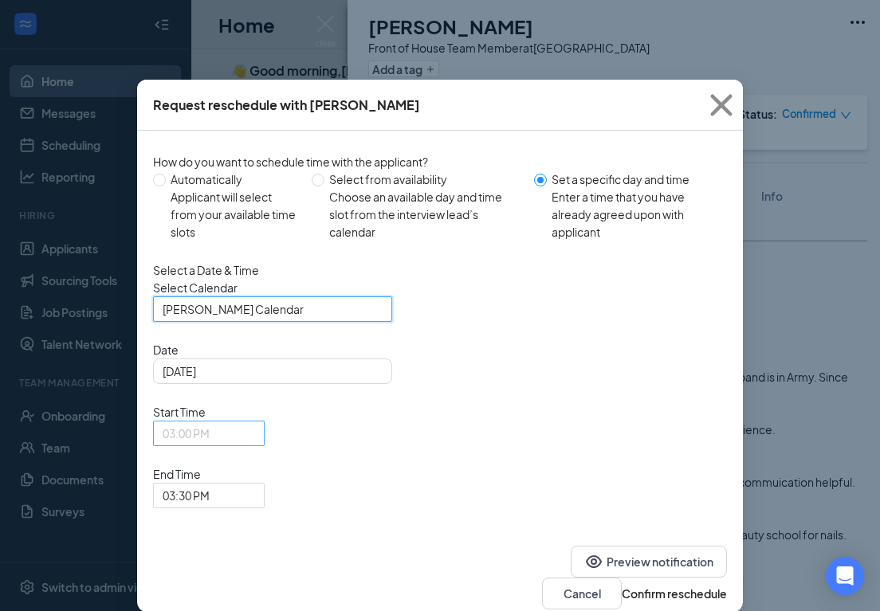
click at [265, 421] on div "03:00 PM" at bounding box center [209, 434] width 112 height 26
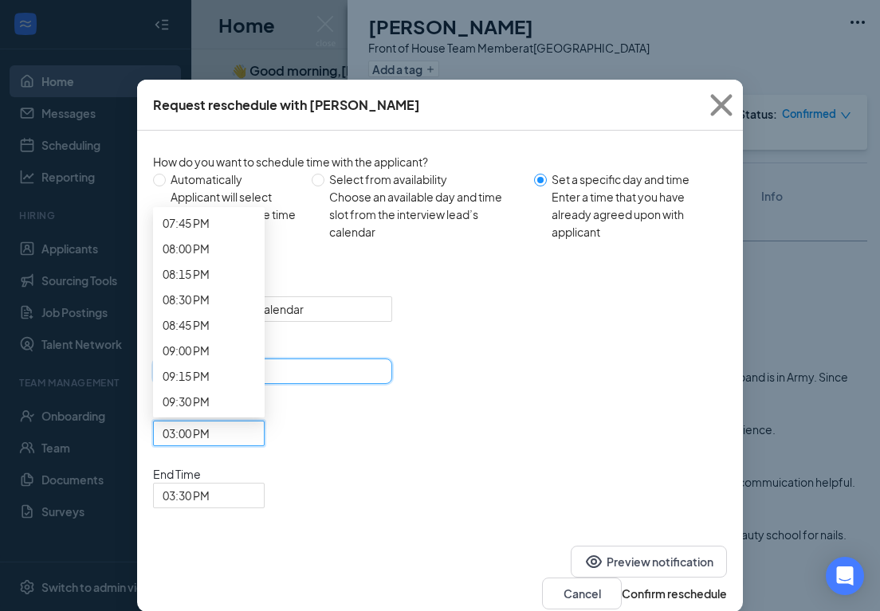
click at [340, 380] on input "[DATE]" at bounding box center [271, 372] width 217 height 18
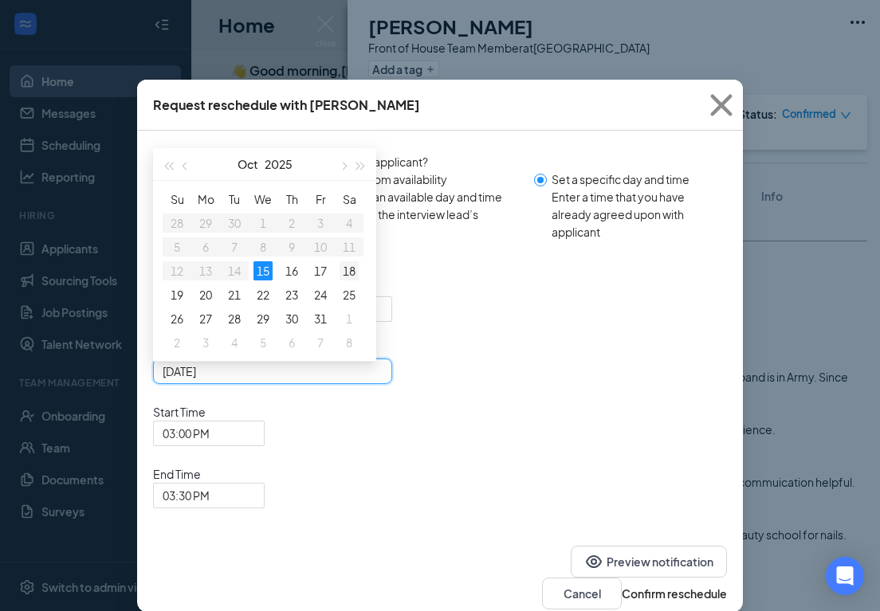
type input "[DATE]"
click at [347, 281] on div "18" at bounding box center [349, 270] width 19 height 19
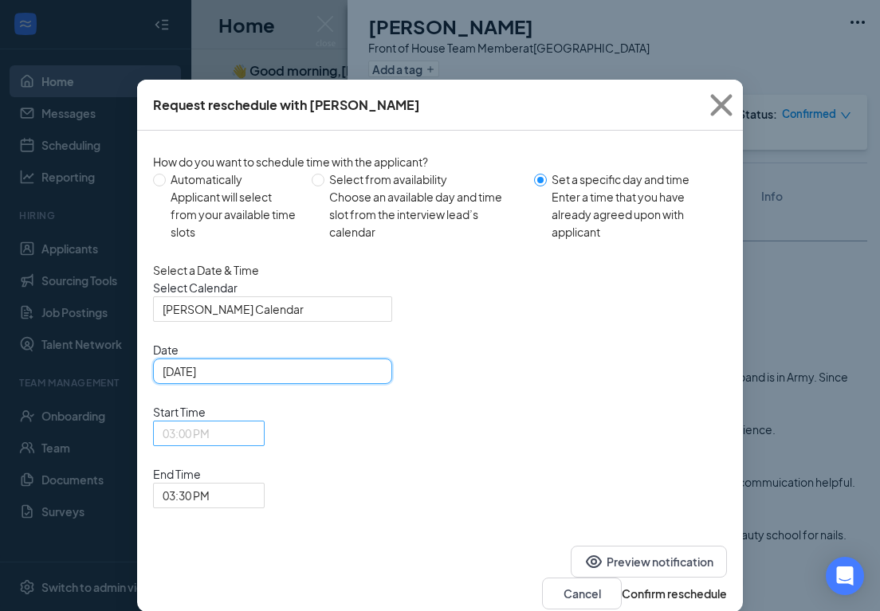
click at [210, 422] on span "03:00 PM" at bounding box center [186, 434] width 47 height 24
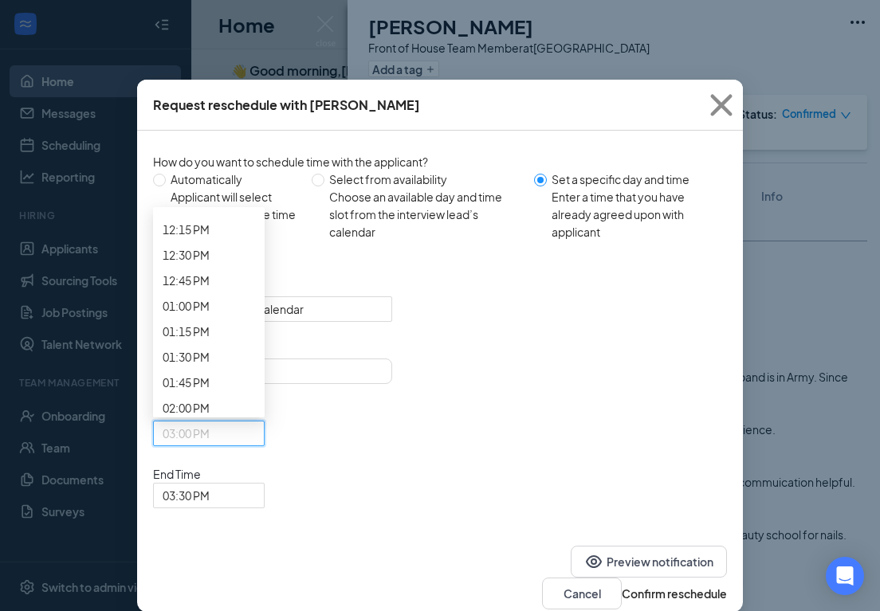
scroll to position [1212, 0]
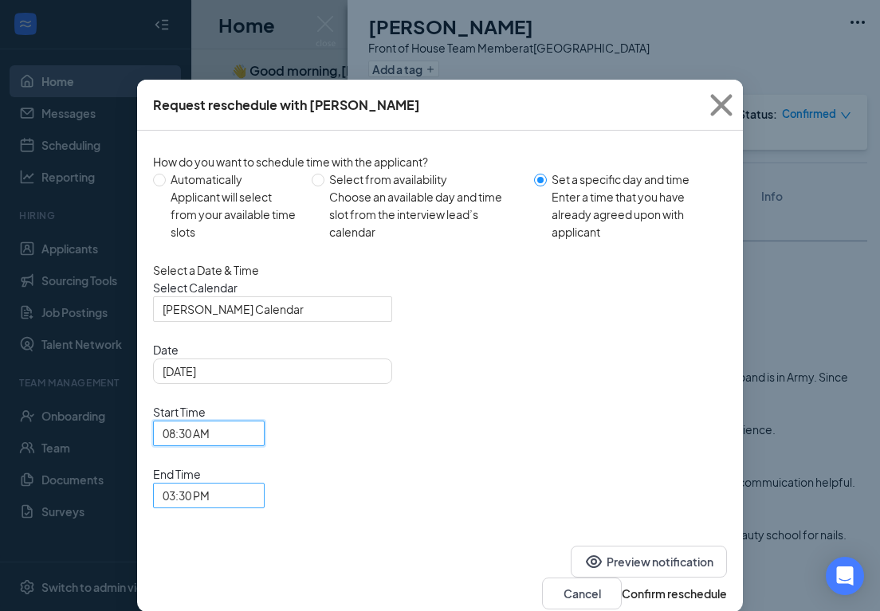
click at [210, 484] on span "03:30 PM" at bounding box center [186, 496] width 47 height 24
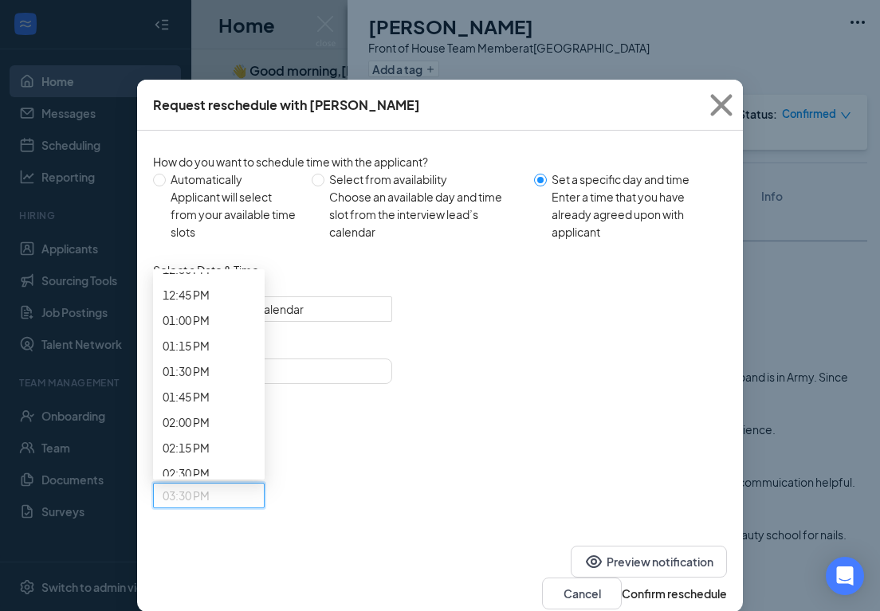
scroll to position [1283, 0]
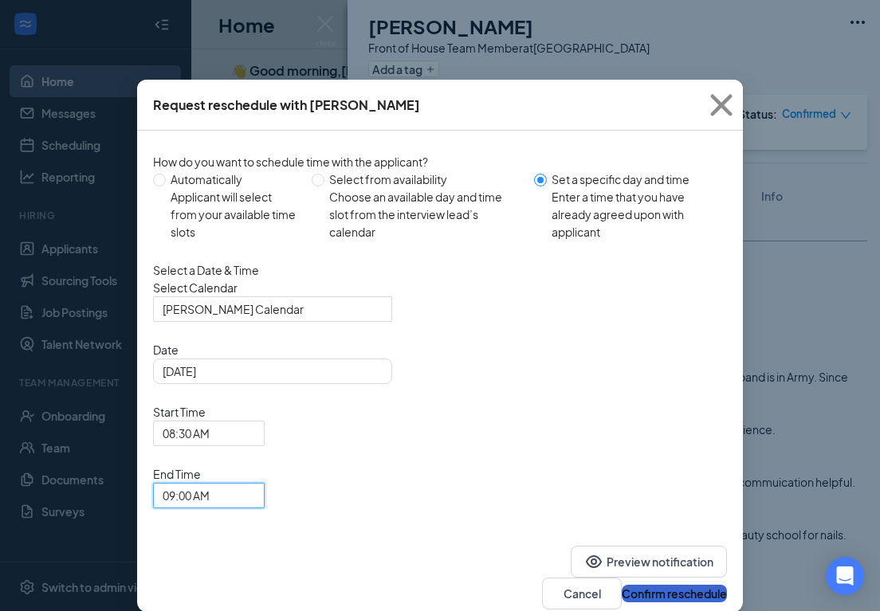
click at [675, 585] on button "Confirm reschedule" at bounding box center [674, 594] width 105 height 18
